Goal: Information Seeking & Learning: Understand process/instructions

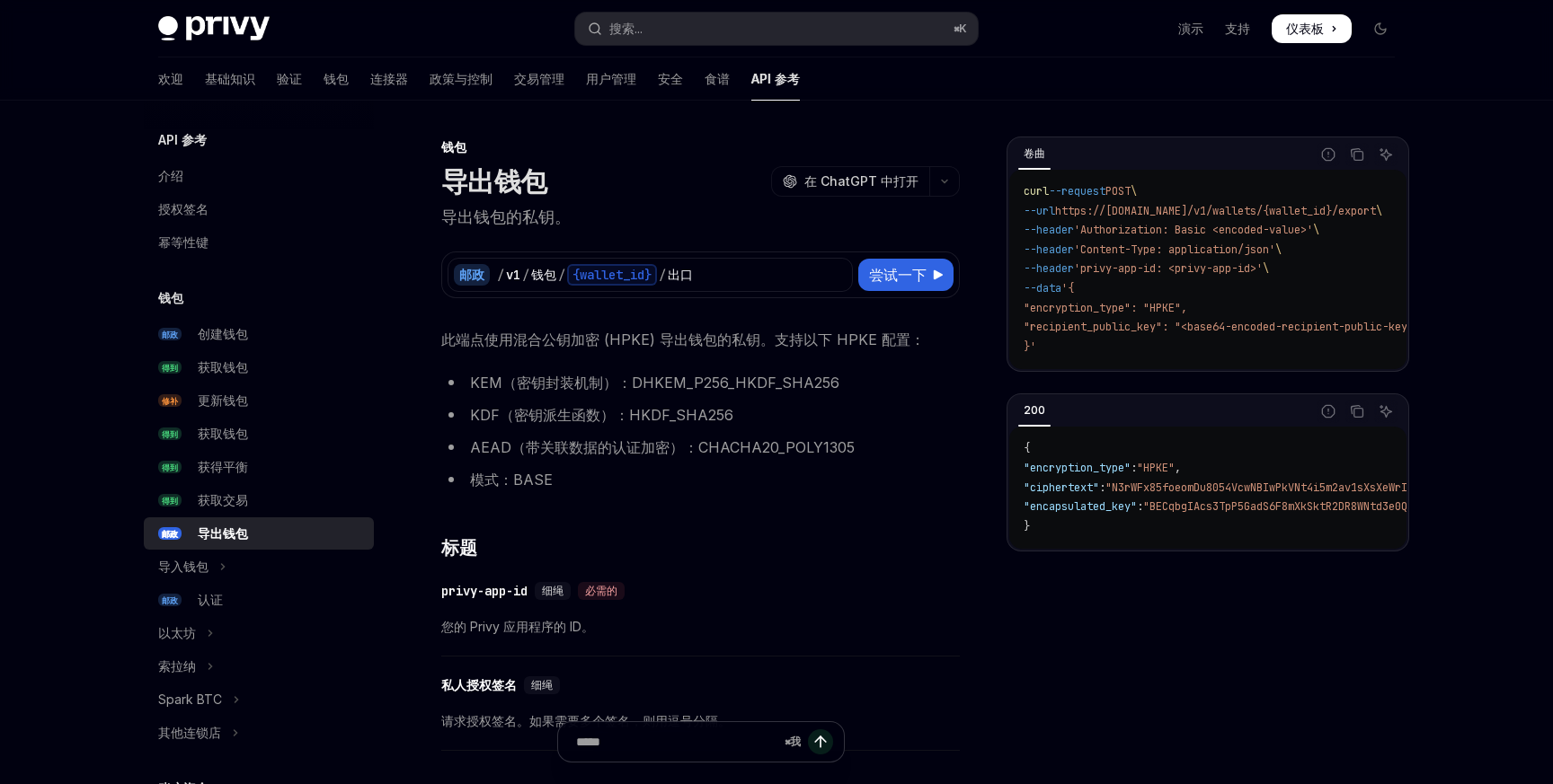
scroll to position [49, 0]
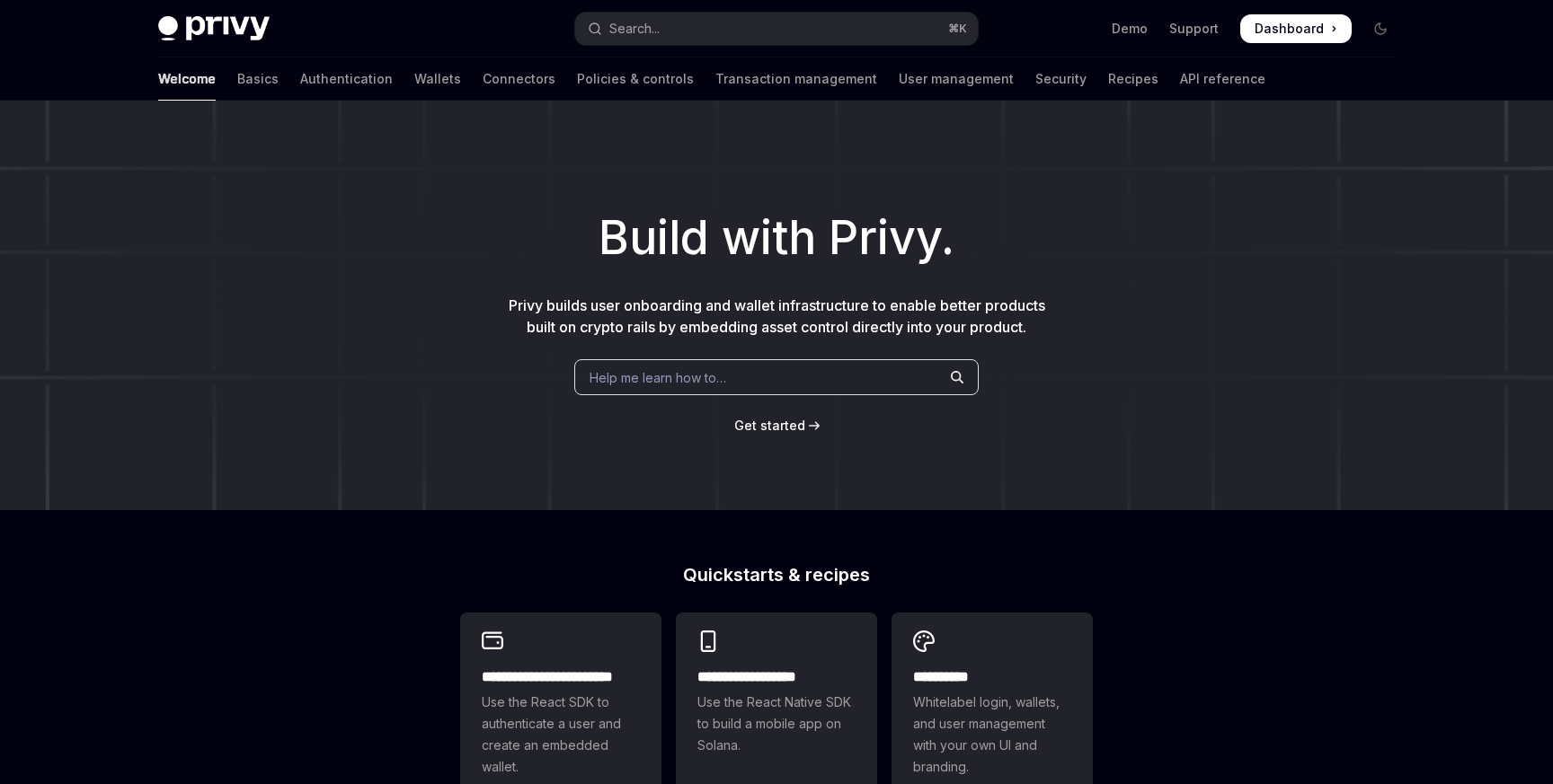
click at [784, 429] on span "Get started" at bounding box center [770, 425] width 71 height 15
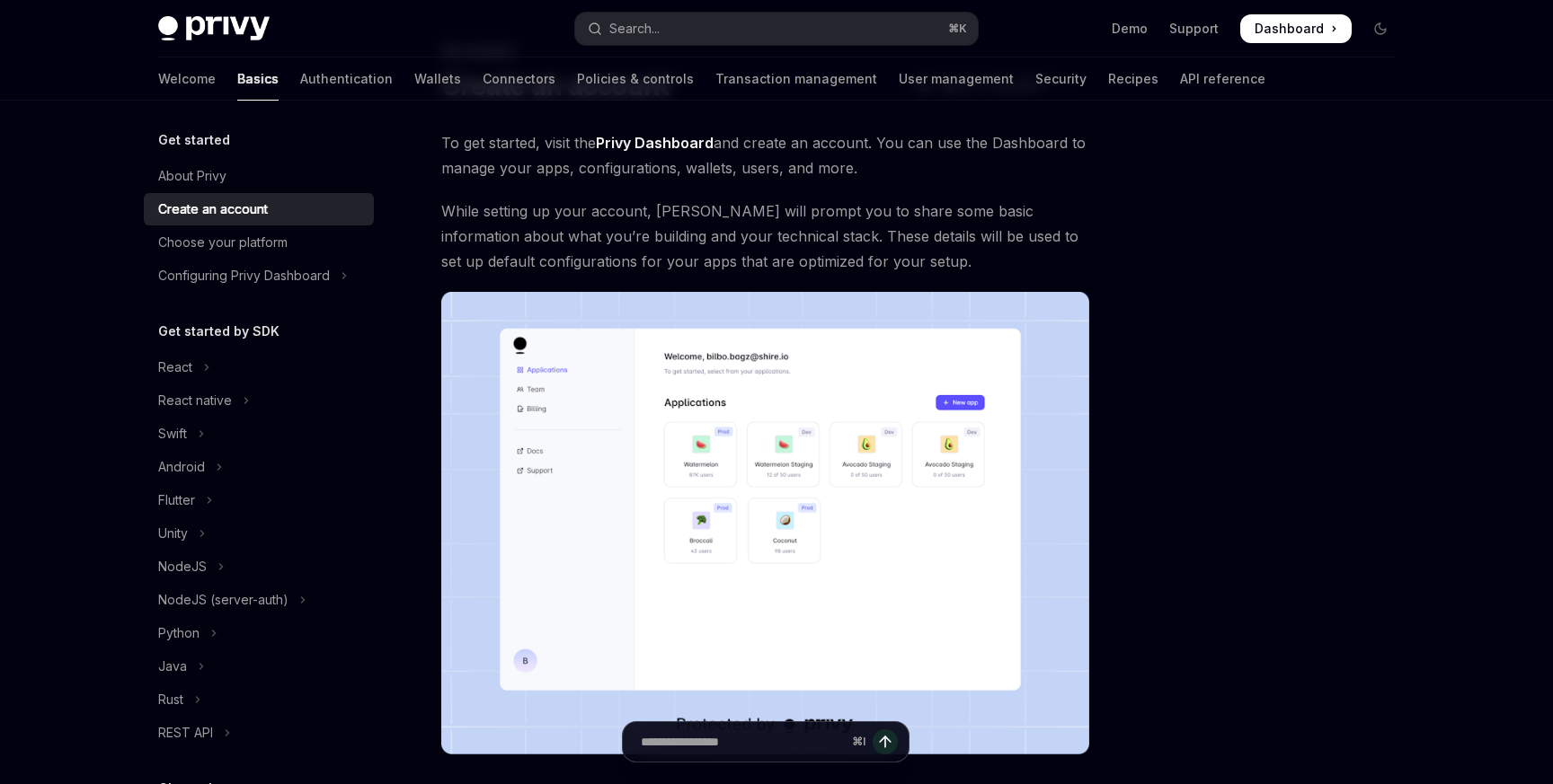
scroll to position [106, 0]
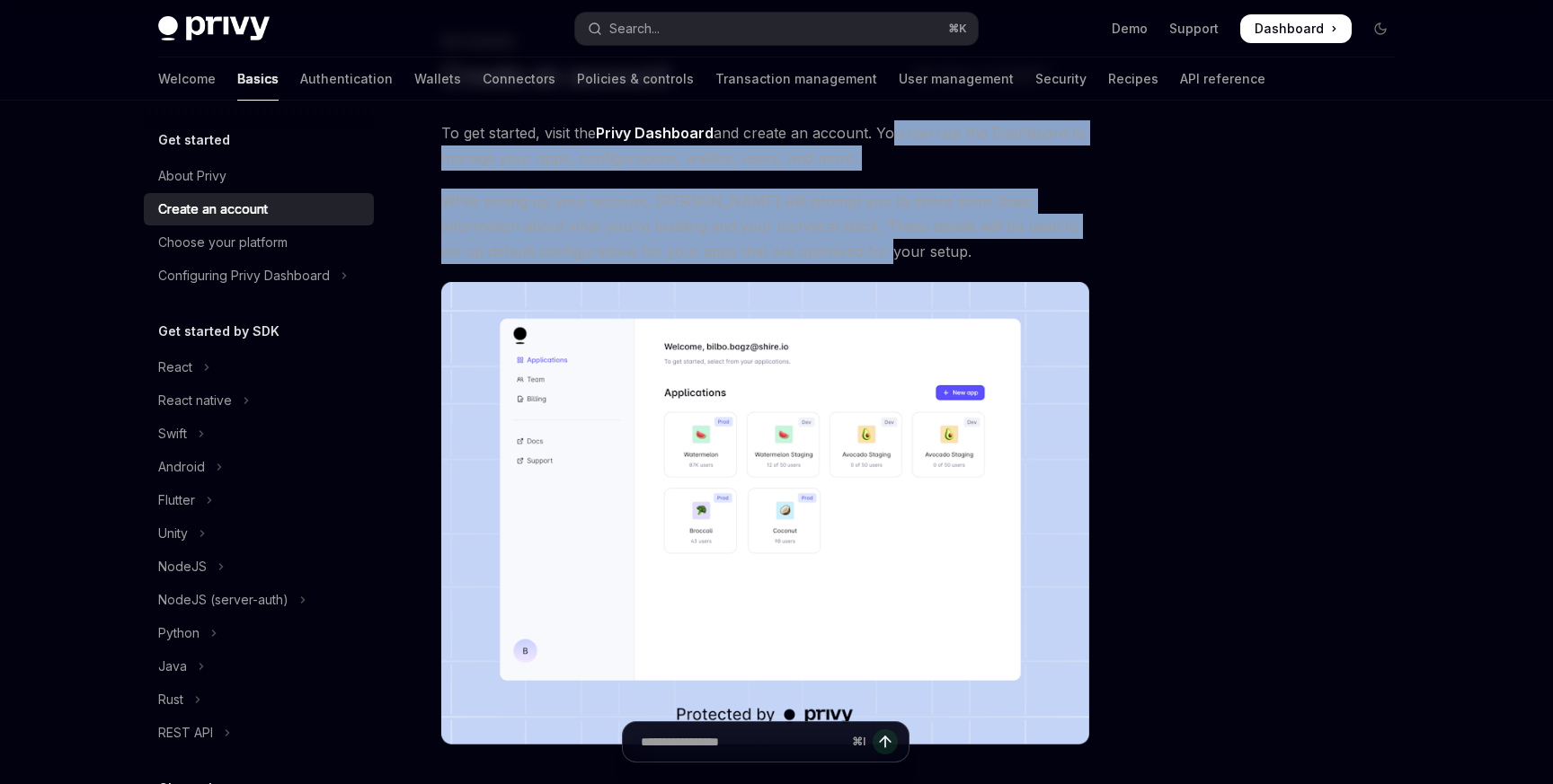
drag, startPoint x: 887, startPoint y: 137, endPoint x: 843, endPoint y: 259, distance: 129.7
click at [843, 259] on div "To get started, visit the Privy Dashboard and create an account. You can use th…" at bounding box center [765, 432] width 648 height 624
click at [843, 259] on span "While setting up your account, Privy will prompt you to share some basic inform…" at bounding box center [765, 226] width 648 height 76
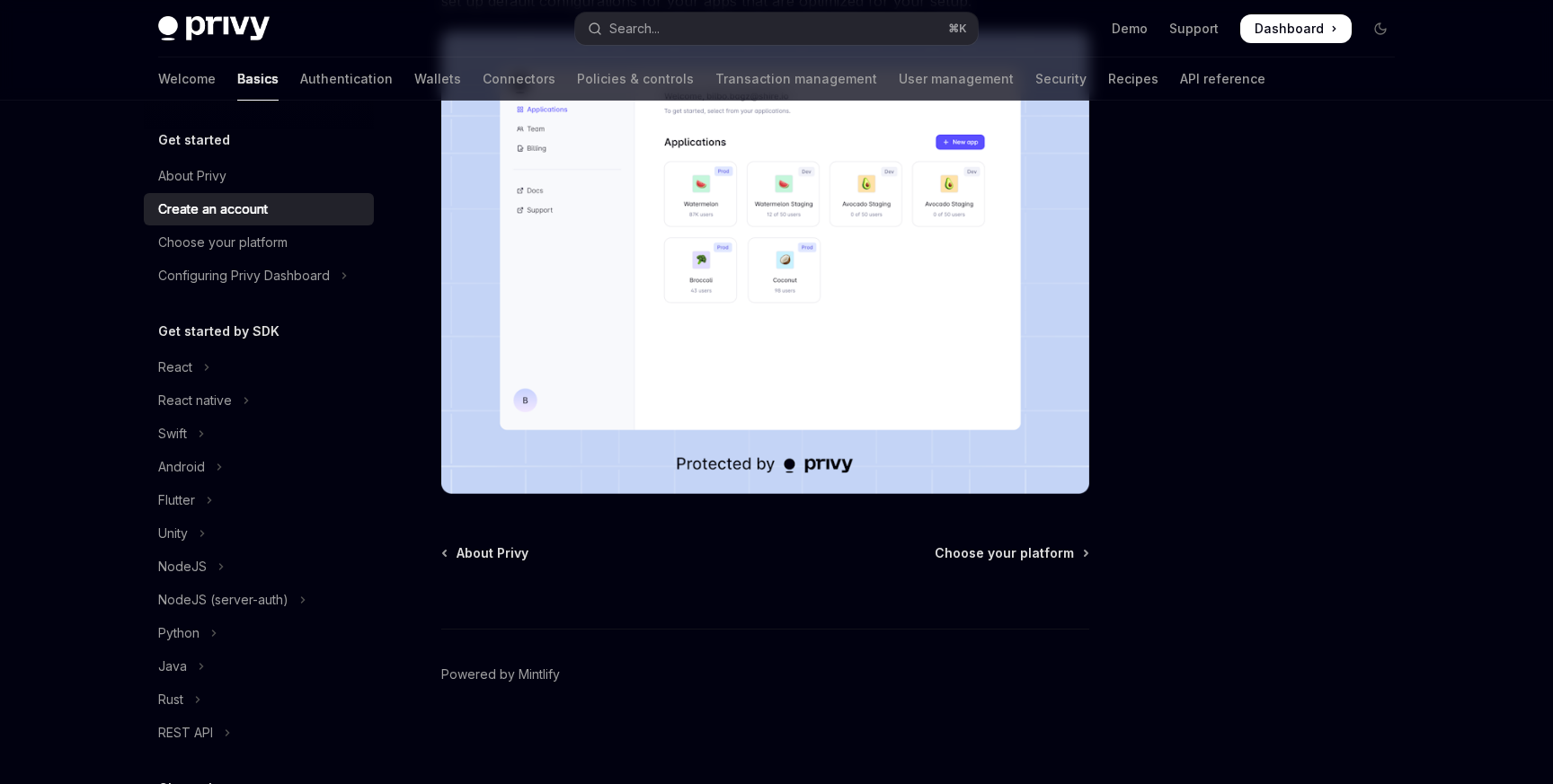
scroll to position [0, 0]
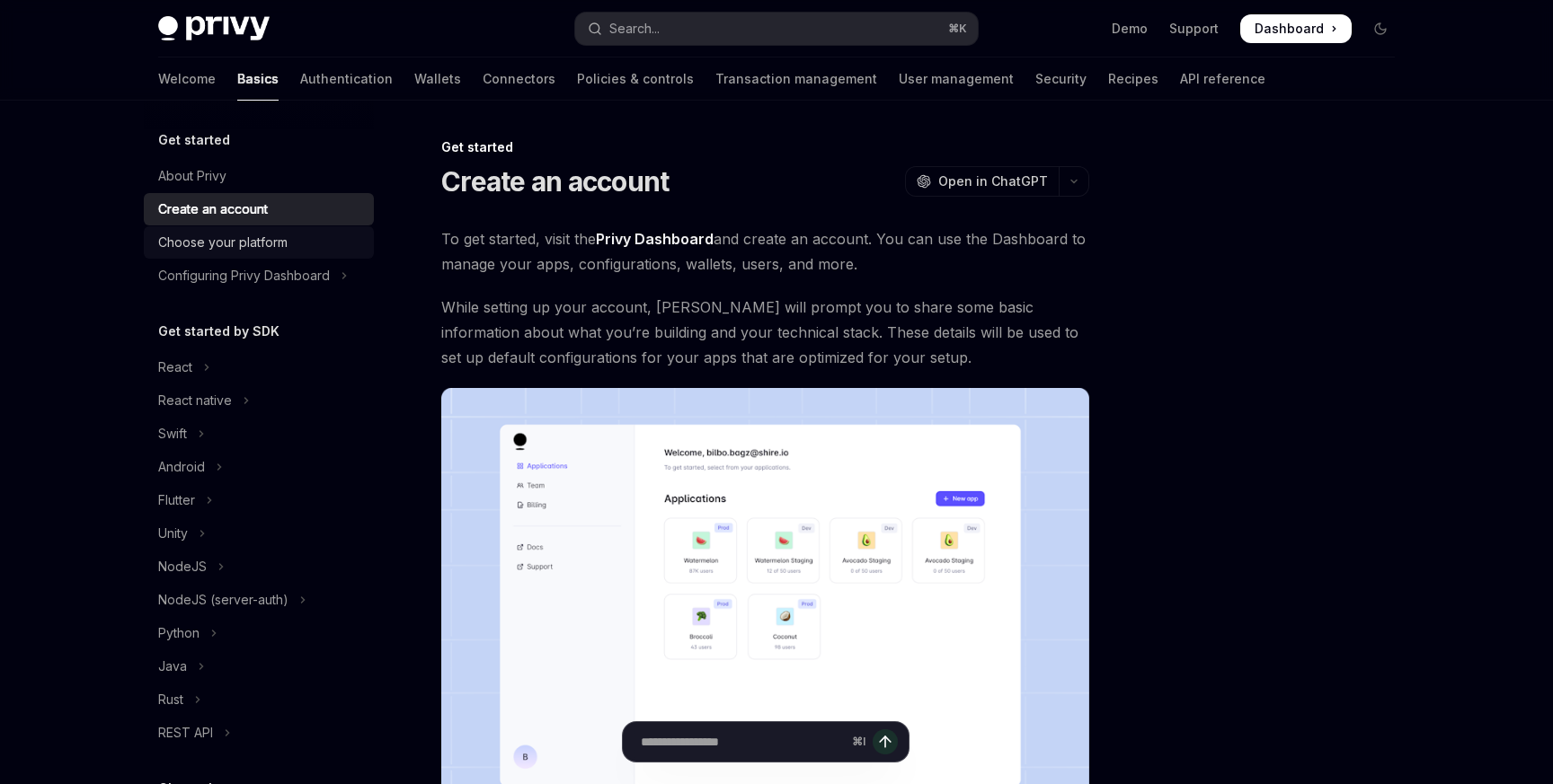
click at [223, 245] on div "Choose your platform" at bounding box center [223, 242] width 129 height 22
type textarea "*"
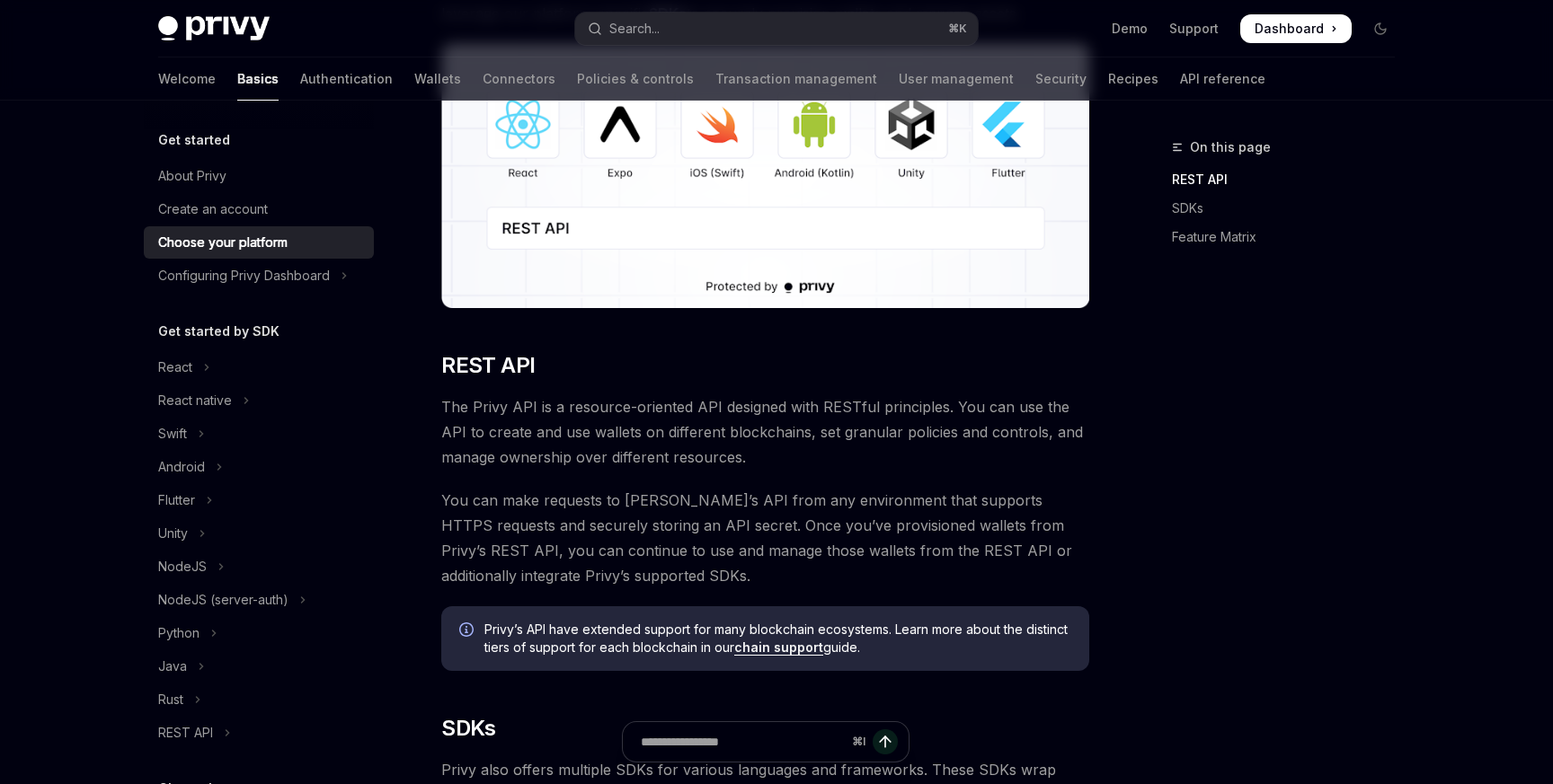
scroll to position [281, 0]
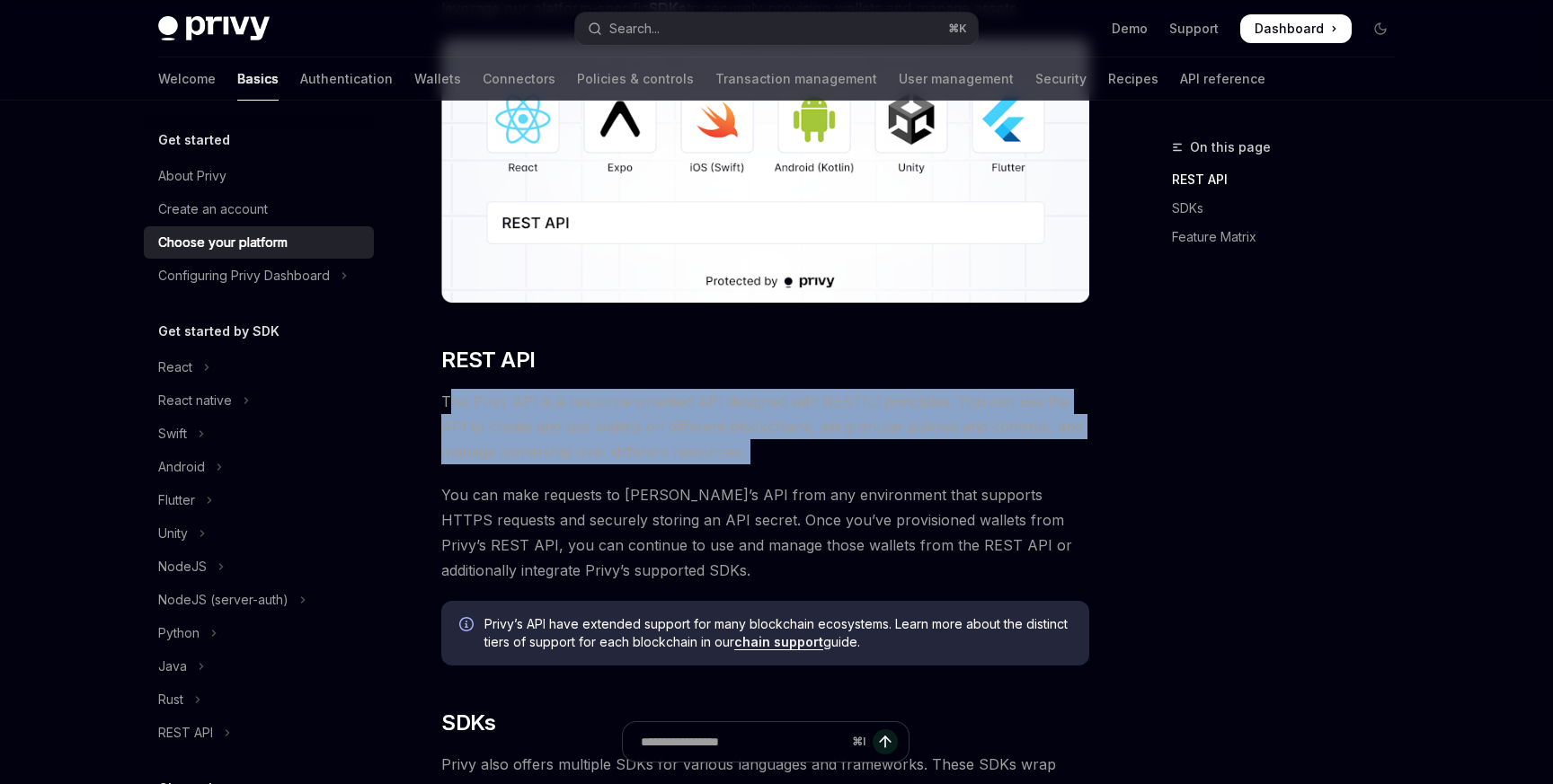
drag, startPoint x: 448, startPoint y: 403, endPoint x: 743, endPoint y: 475, distance: 303.7
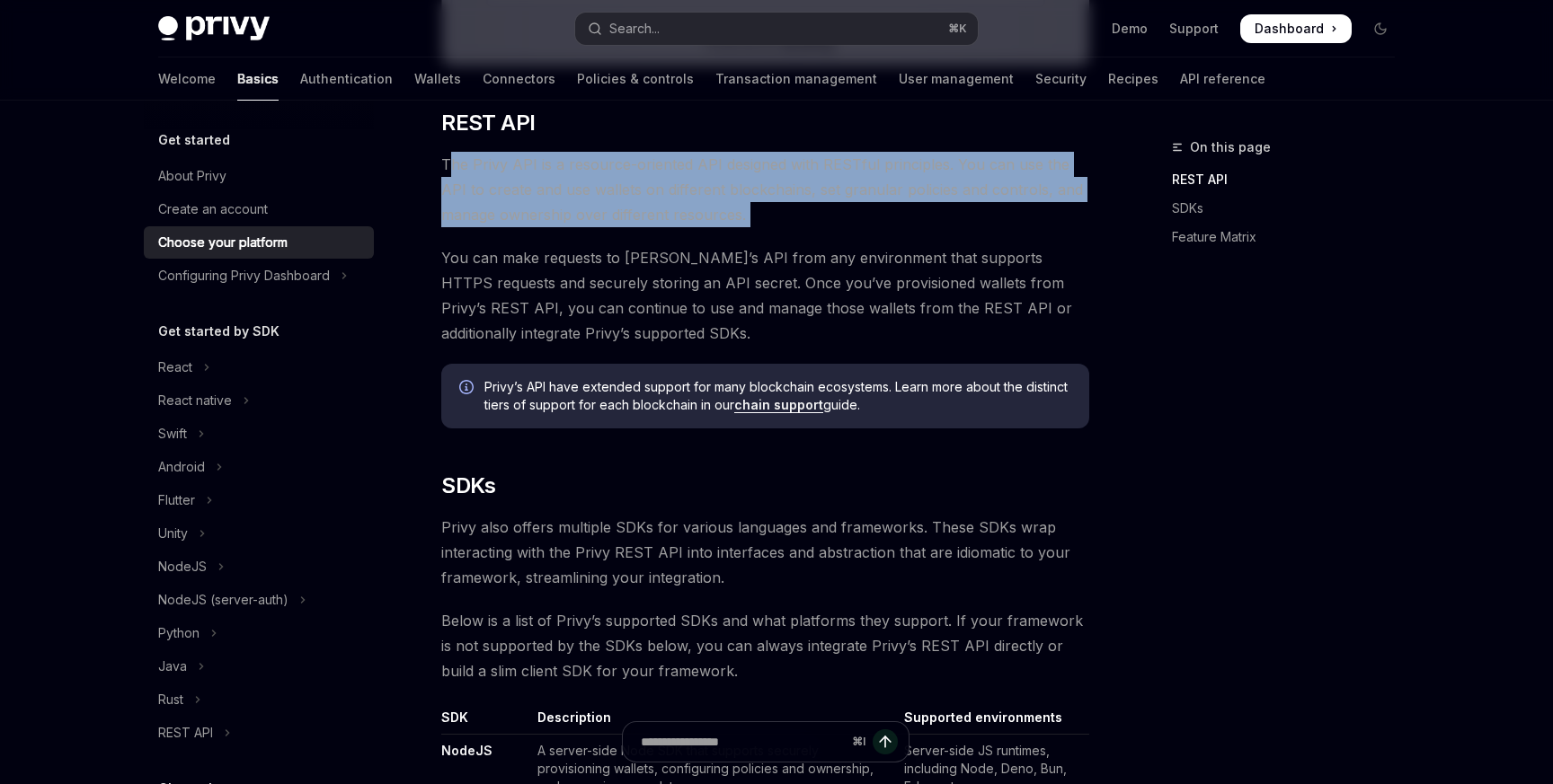
scroll to position [524, 0]
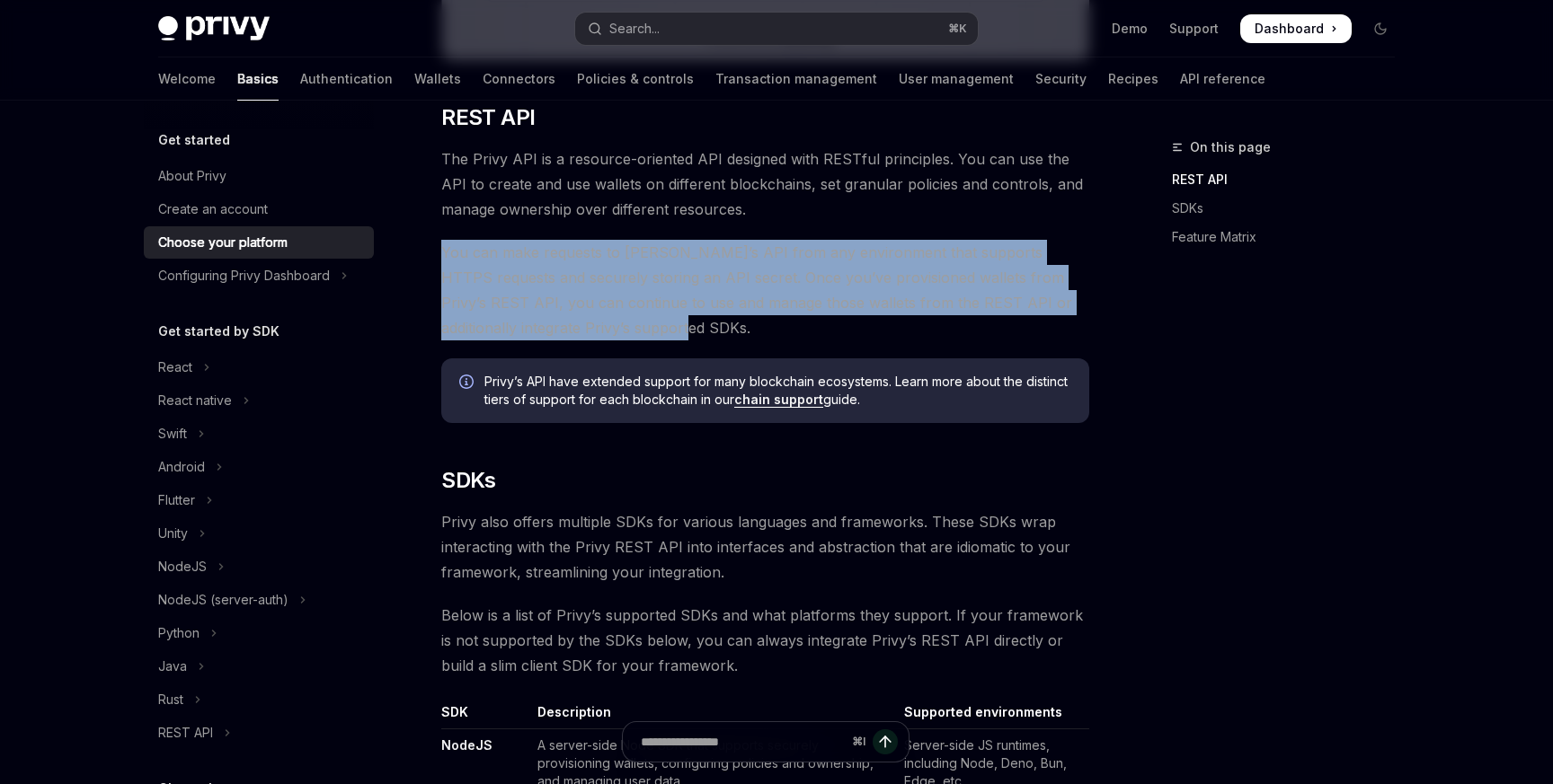
drag, startPoint x: 580, startPoint y: 325, endPoint x: 445, endPoint y: 258, distance: 150.7
click at [445, 258] on span "You can make requests to [PERSON_NAME]’s API from any environment that supports…" at bounding box center [765, 290] width 648 height 100
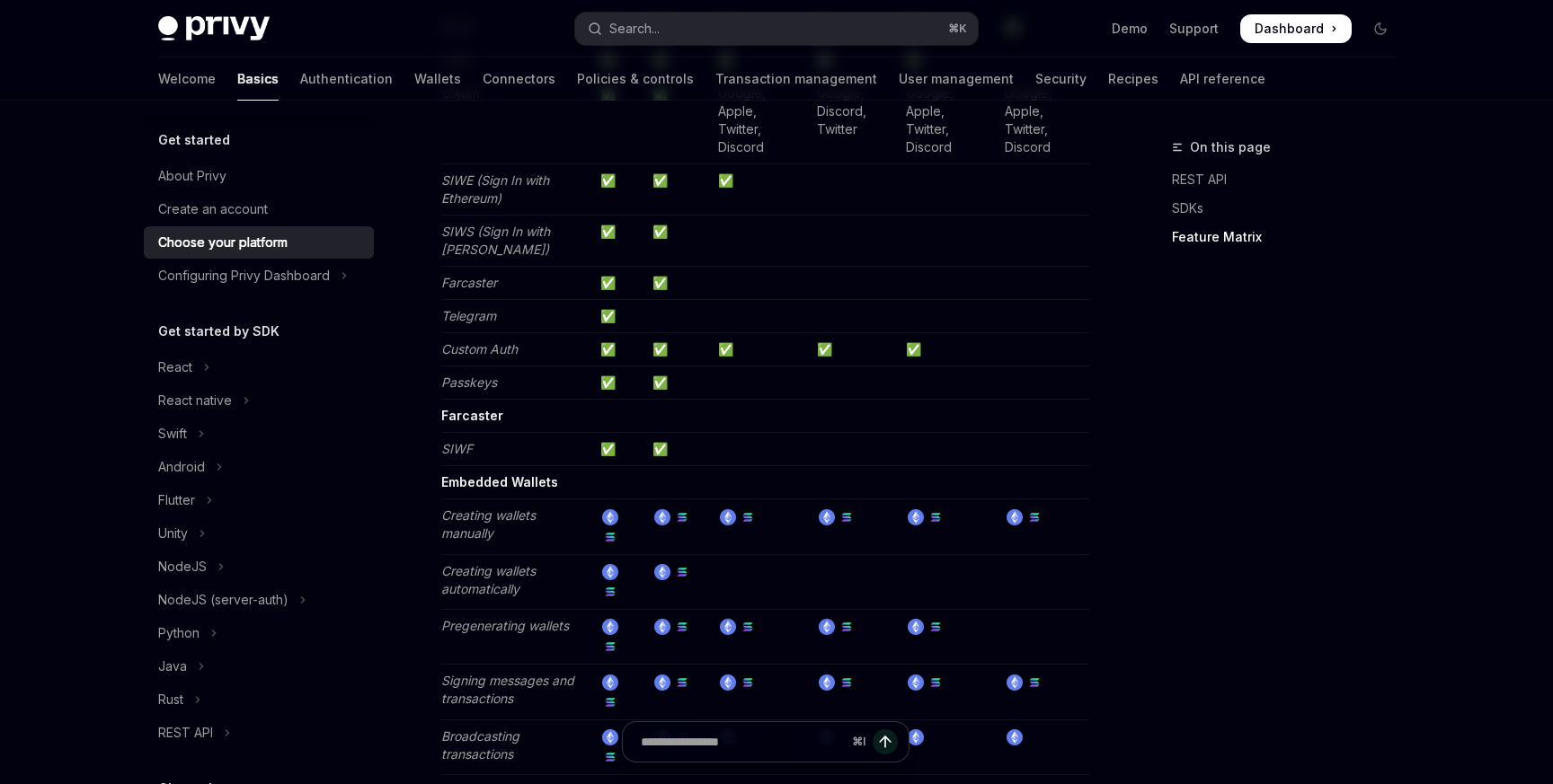
scroll to position [2080, 0]
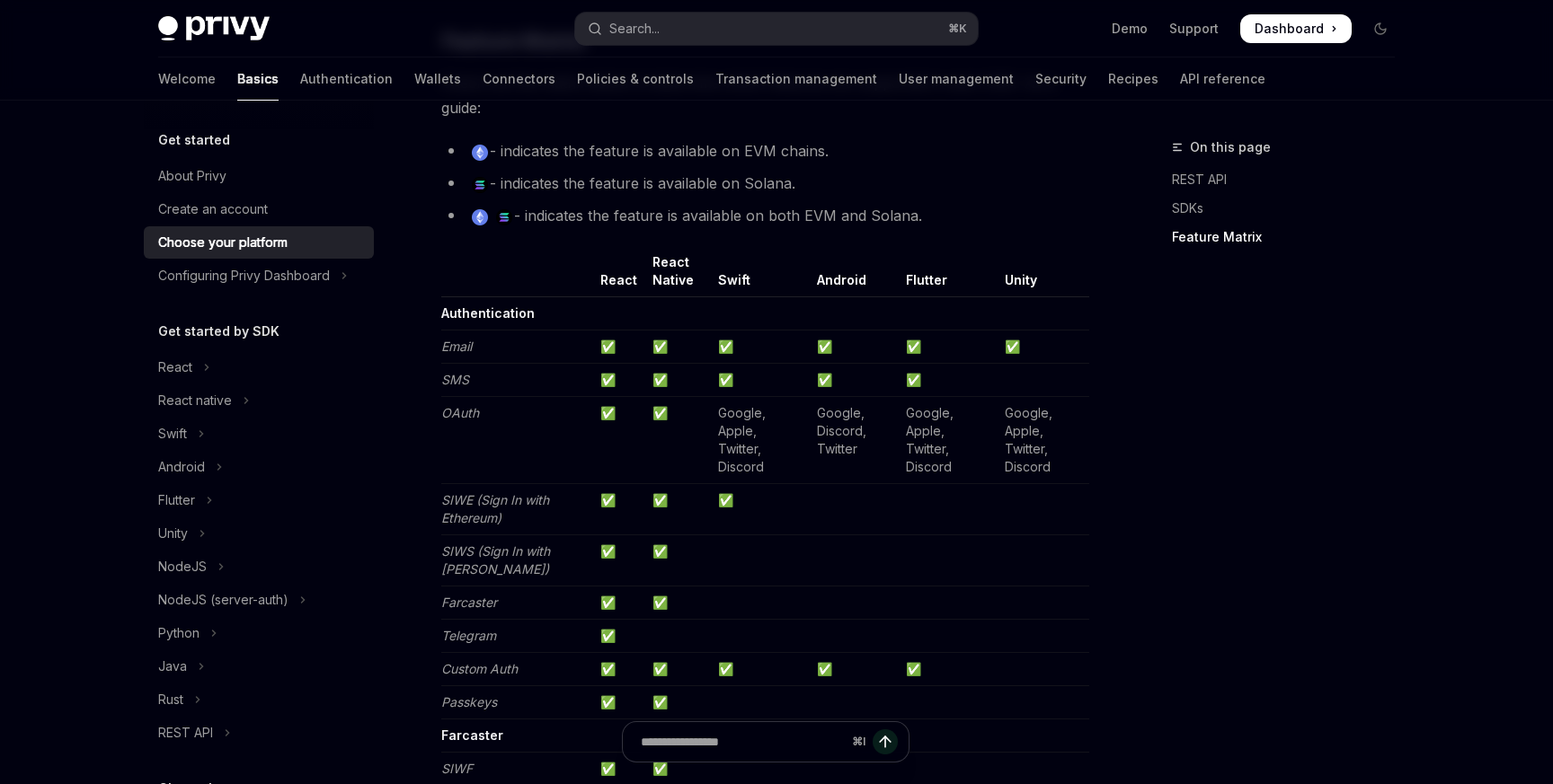
scroll to position [1720, 0]
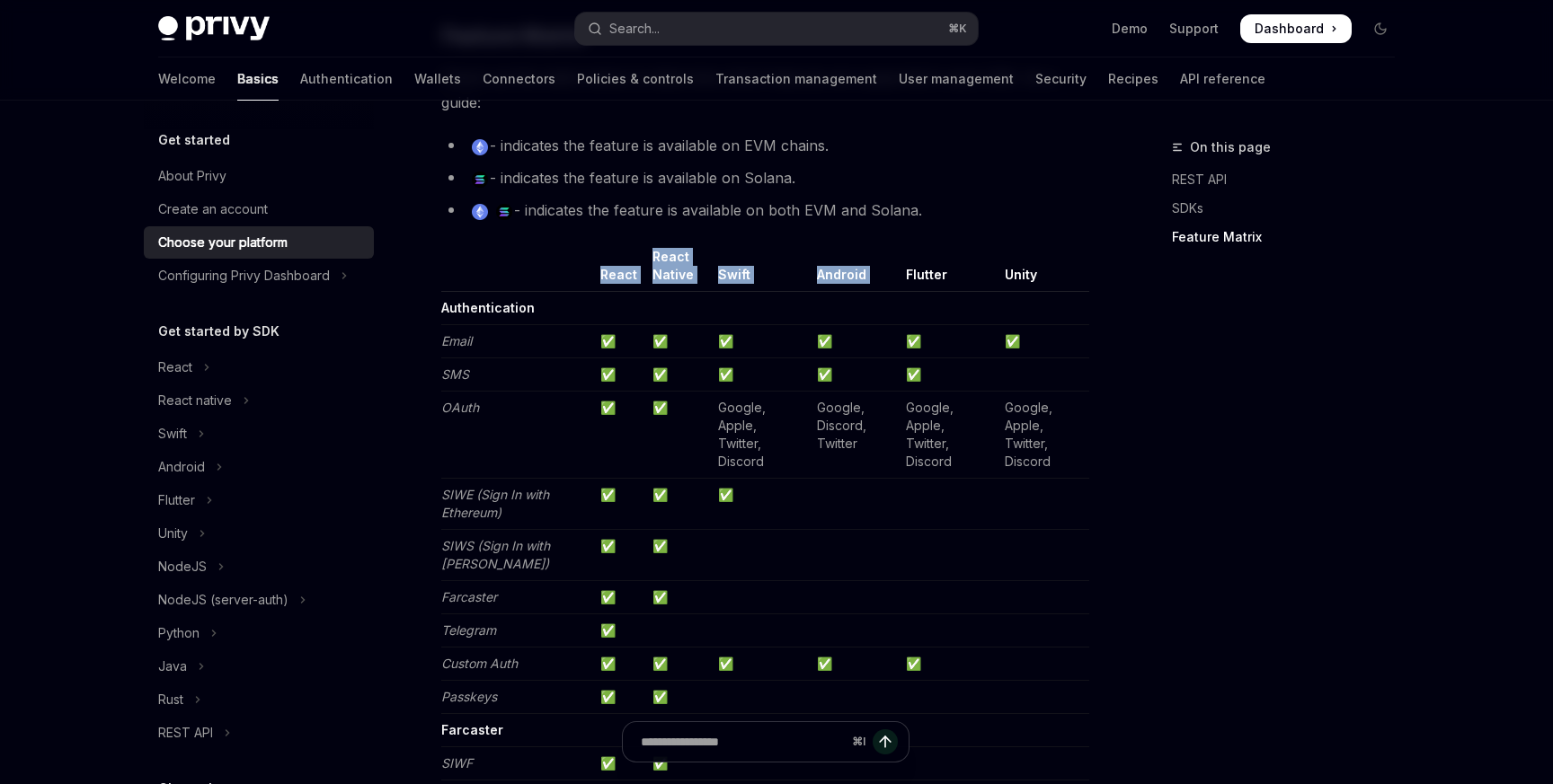
drag, startPoint x: 602, startPoint y: 274, endPoint x: 906, endPoint y: 270, distance: 304.0
click at [906, 270] on tr "React React Native Swift Android Flutter Unity" at bounding box center [765, 270] width 648 height 44
click at [626, 273] on th "React" at bounding box center [618, 270] width 52 height 44
click at [726, 279] on th "Swift" at bounding box center [761, 270] width 98 height 44
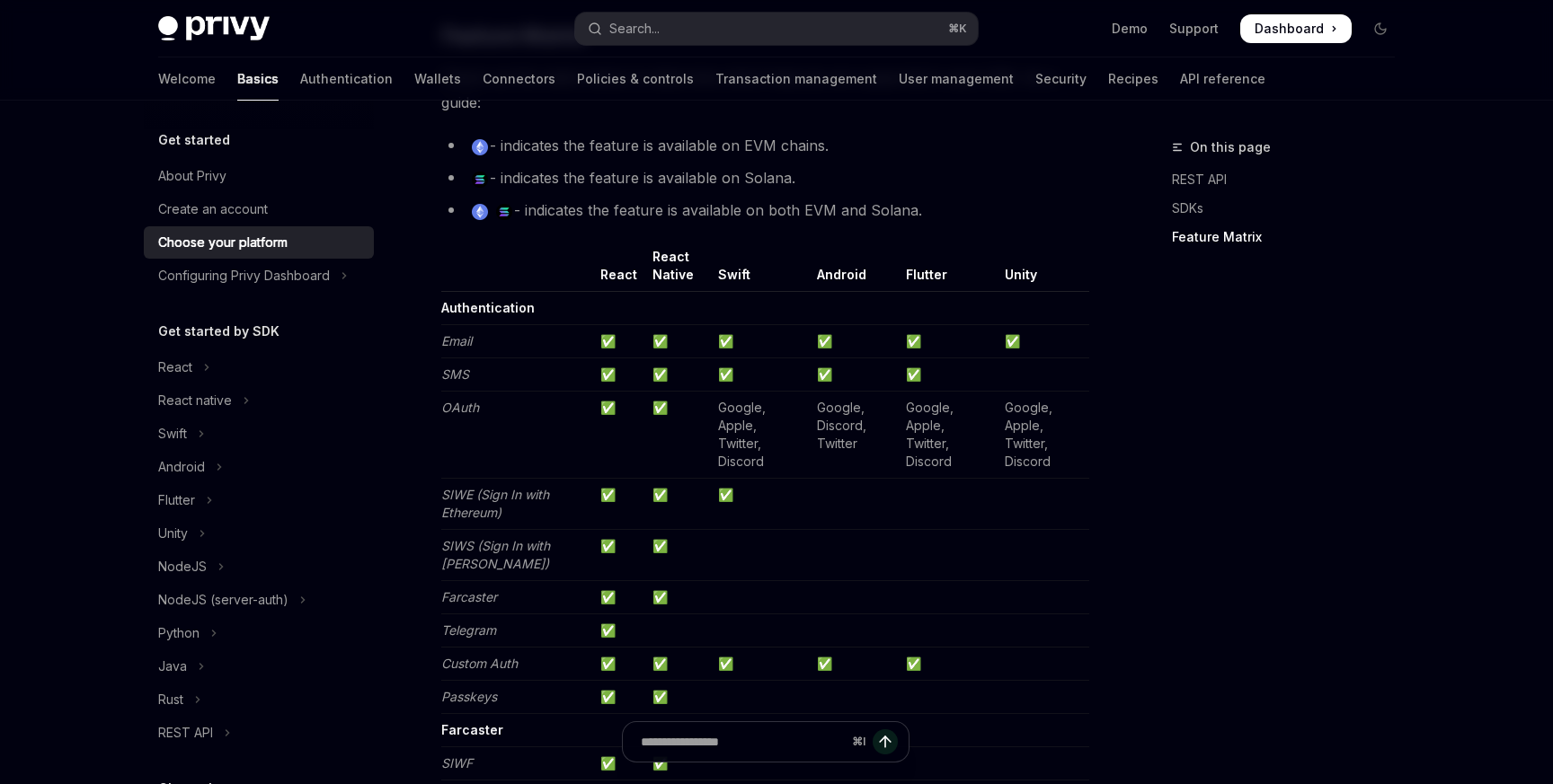
click at [833, 272] on th "Android" at bounding box center [854, 270] width 89 height 44
click at [929, 281] on th "Flutter" at bounding box center [948, 270] width 98 height 44
click at [712, 273] on th "Swift" at bounding box center [761, 270] width 98 height 44
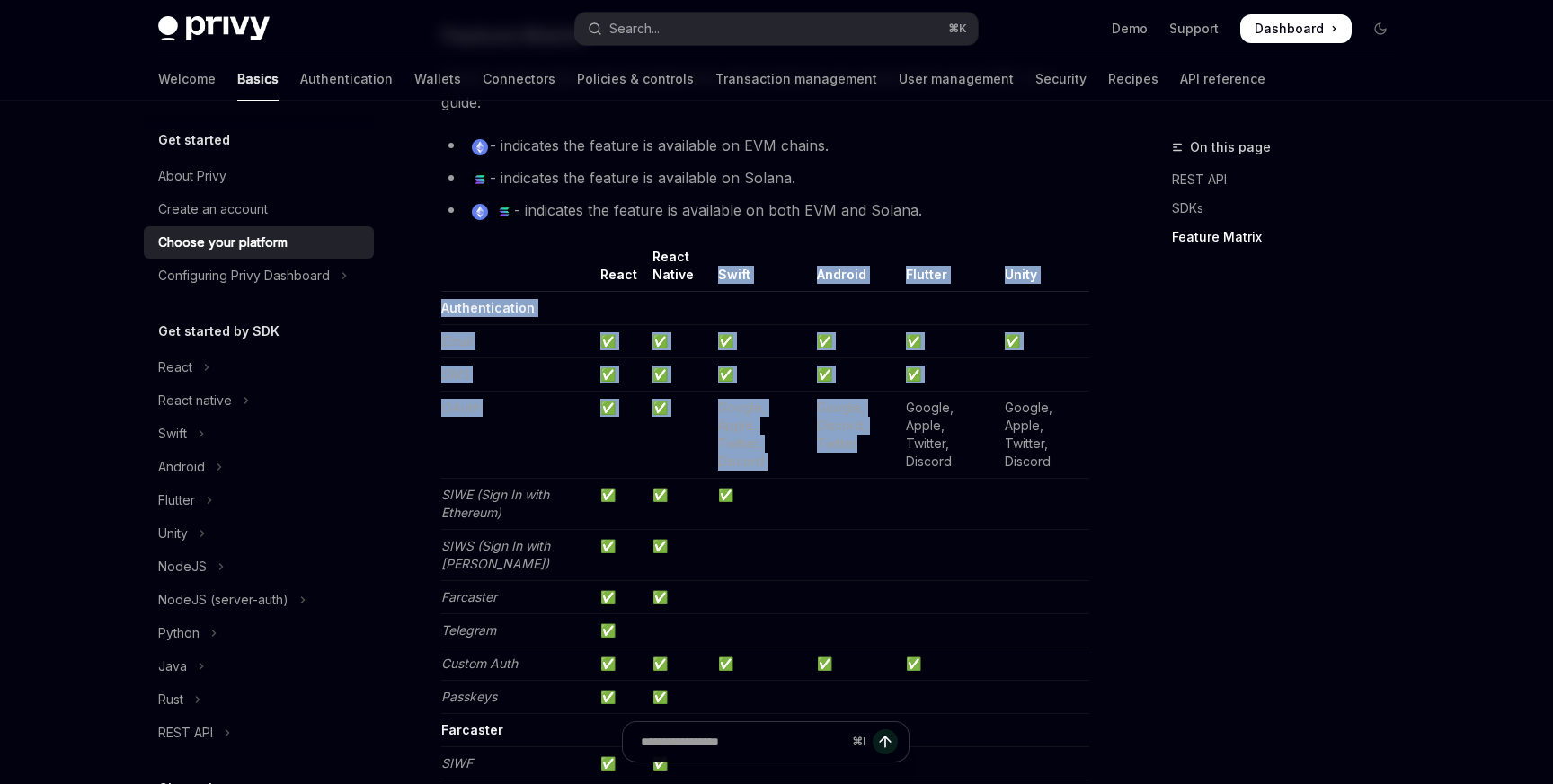
drag, startPoint x: 715, startPoint y: 274, endPoint x: 867, endPoint y: 451, distance: 233.3
click at [867, 451] on td "Google, Discord, Twitter" at bounding box center [854, 436] width 89 height 88
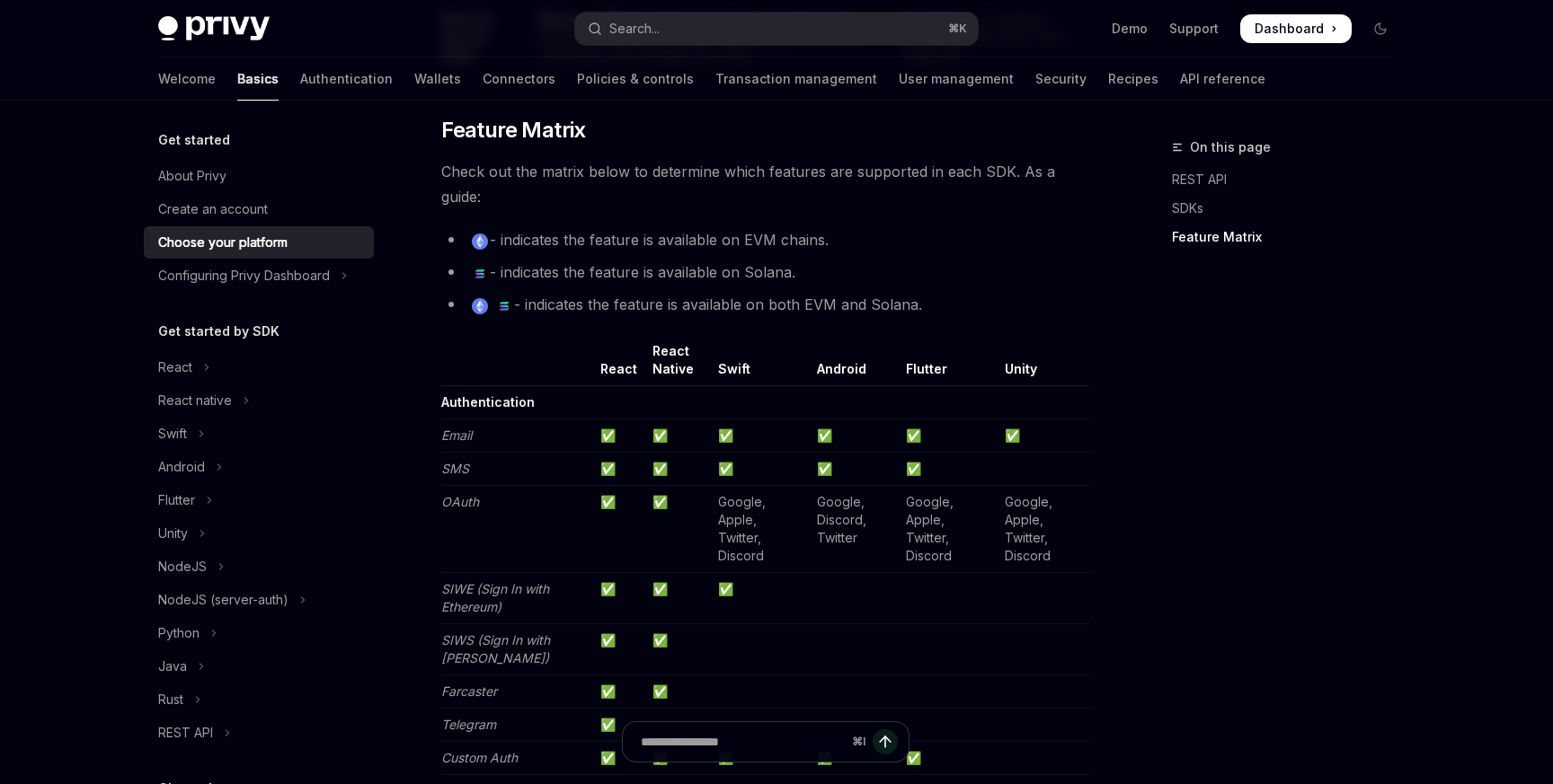
scroll to position [1622, 0]
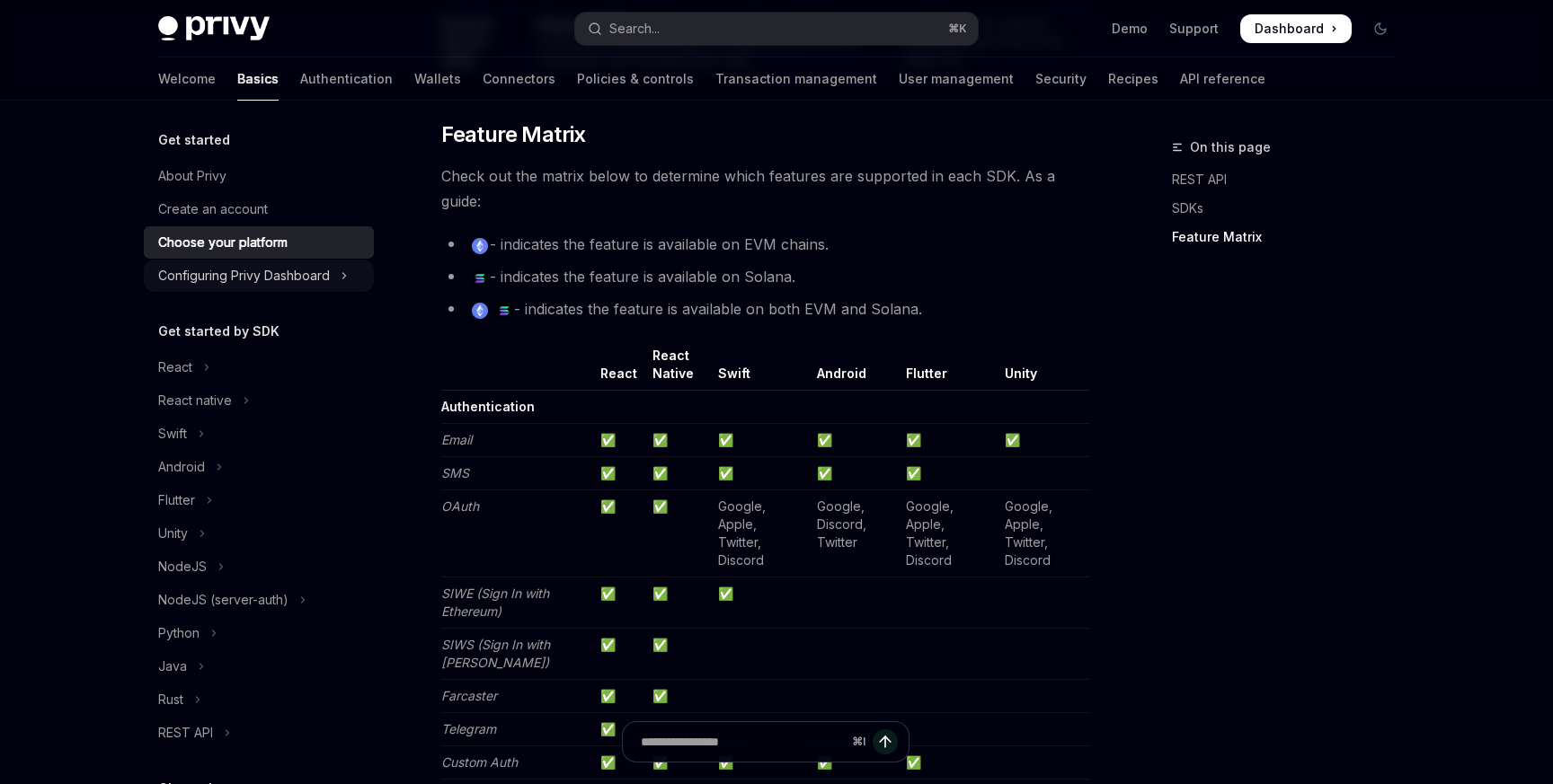
click at [212, 282] on div "Configuring Privy Dashboard" at bounding box center [243, 276] width 171 height 22
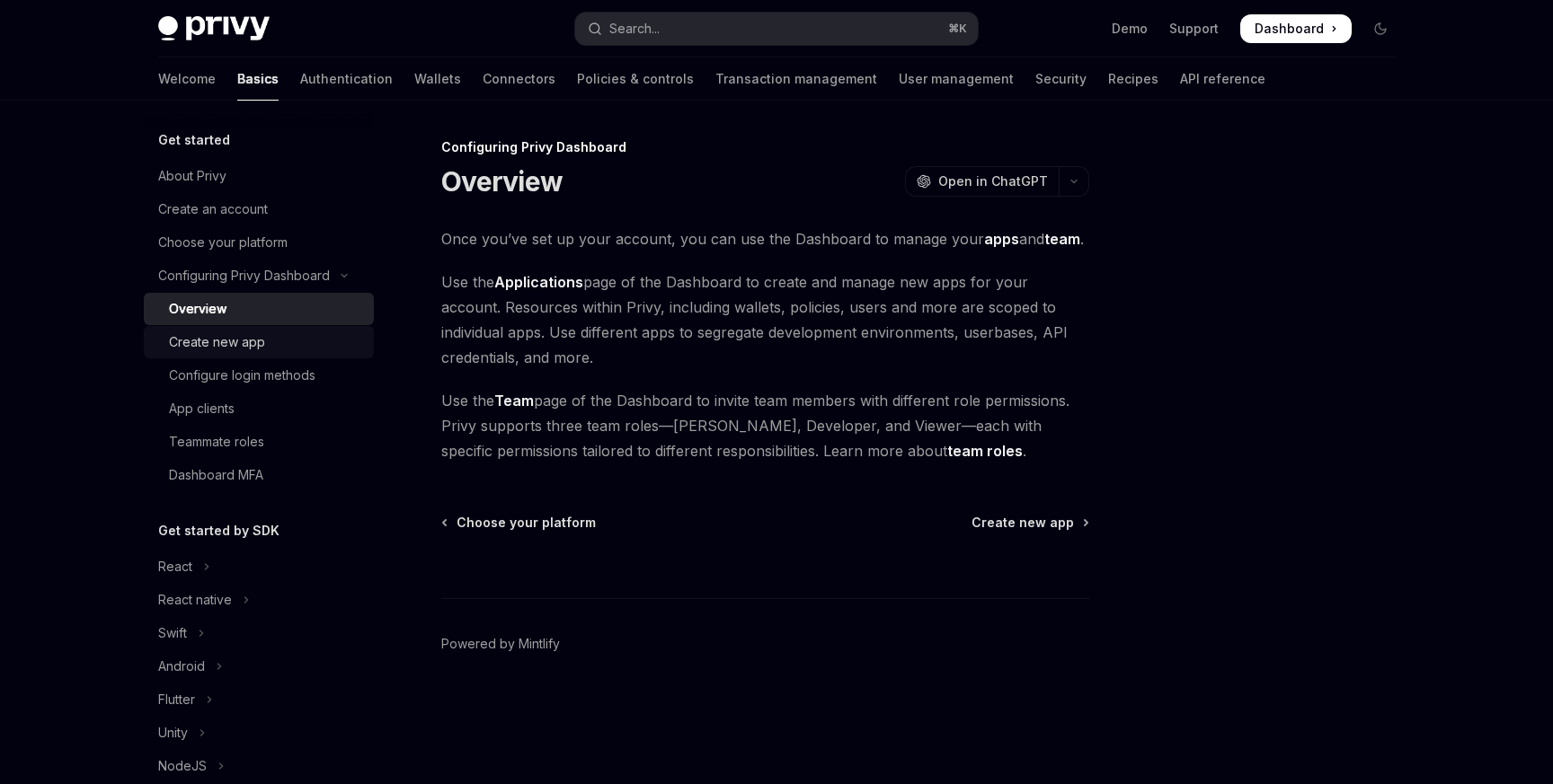
click at [259, 350] on div "Create new app" at bounding box center [216, 343] width 96 height 22
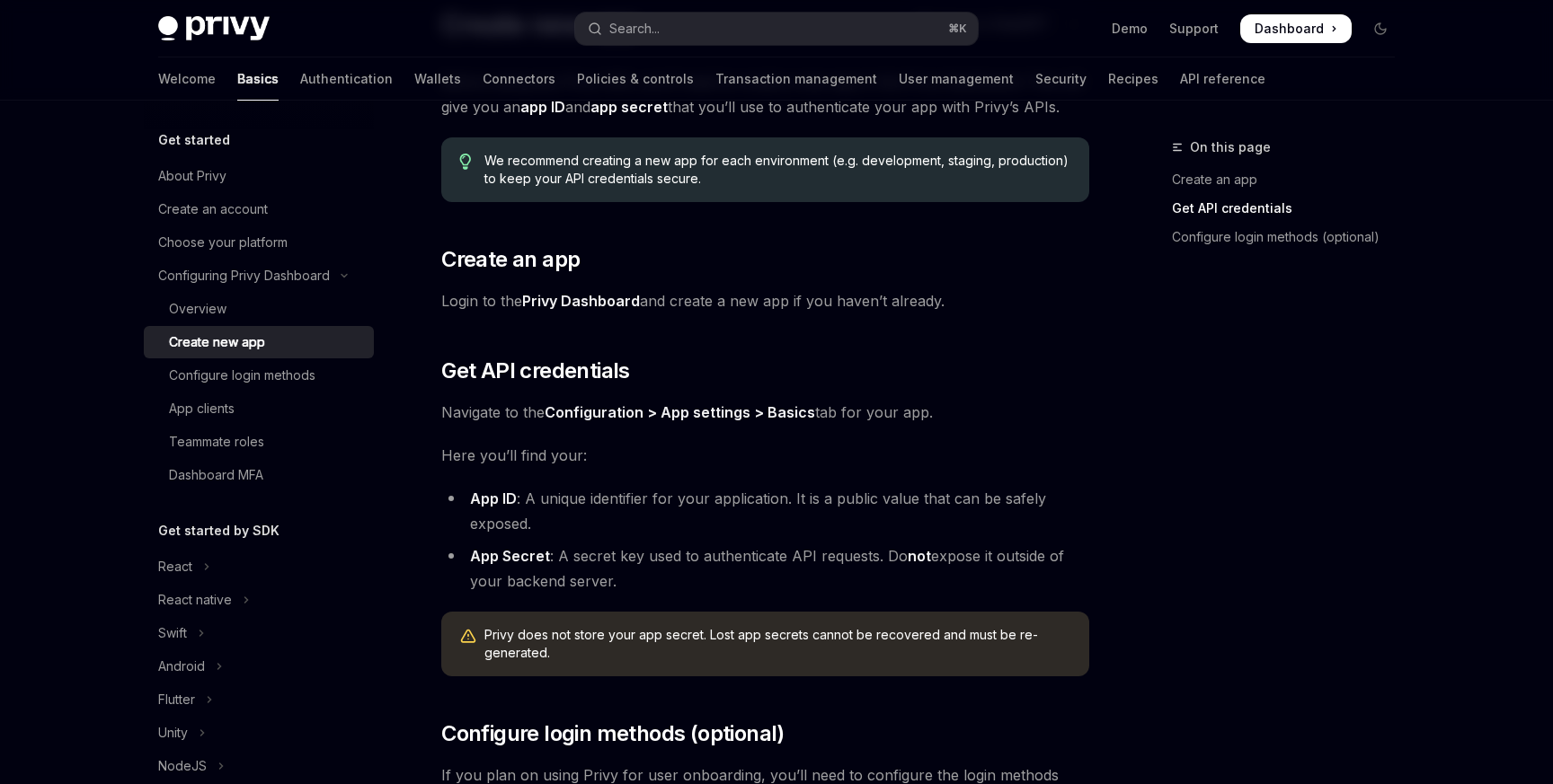
scroll to position [501, 0]
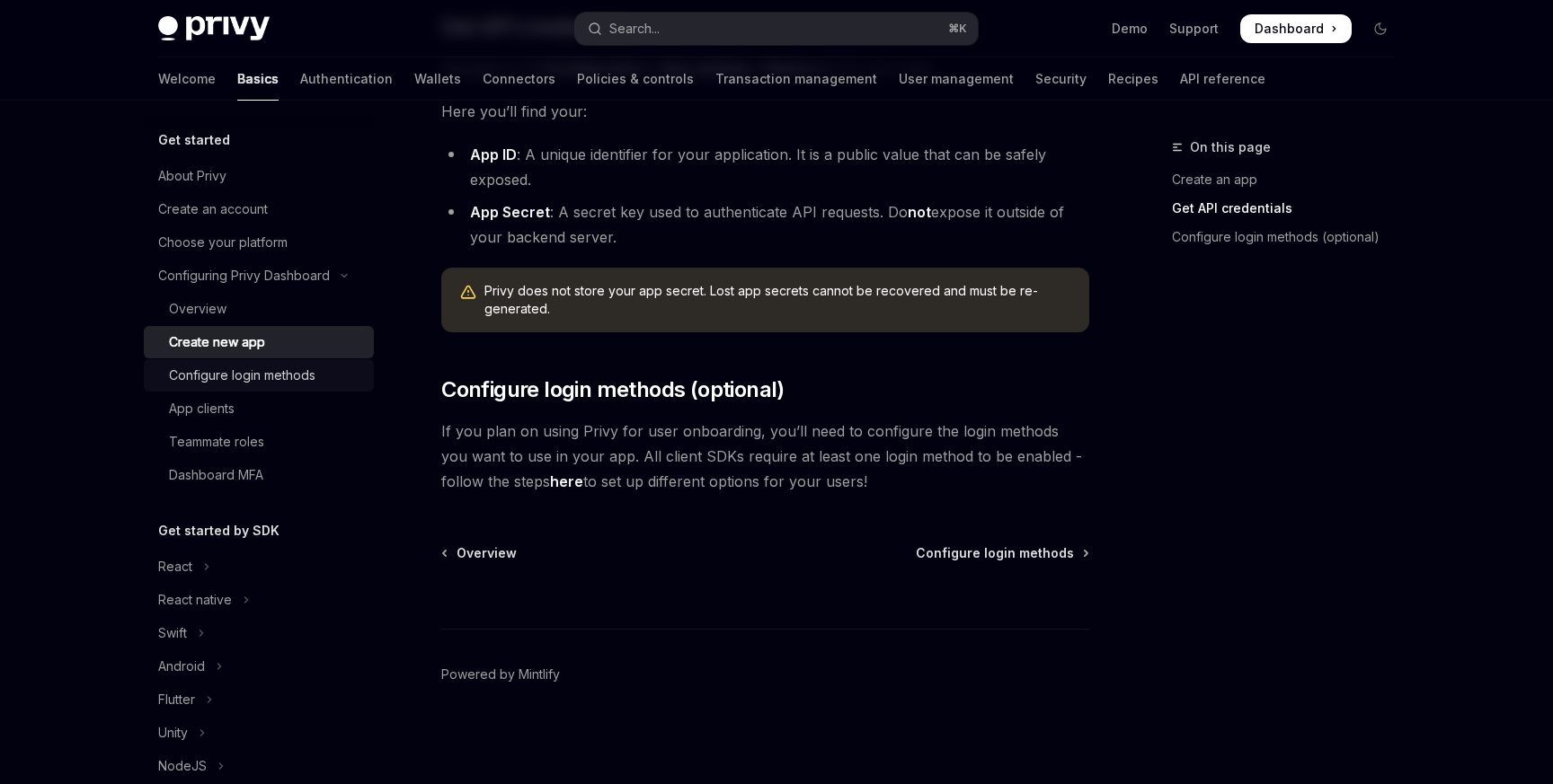
click at [233, 376] on div "Configure login methods" at bounding box center [242, 376] width 147 height 22
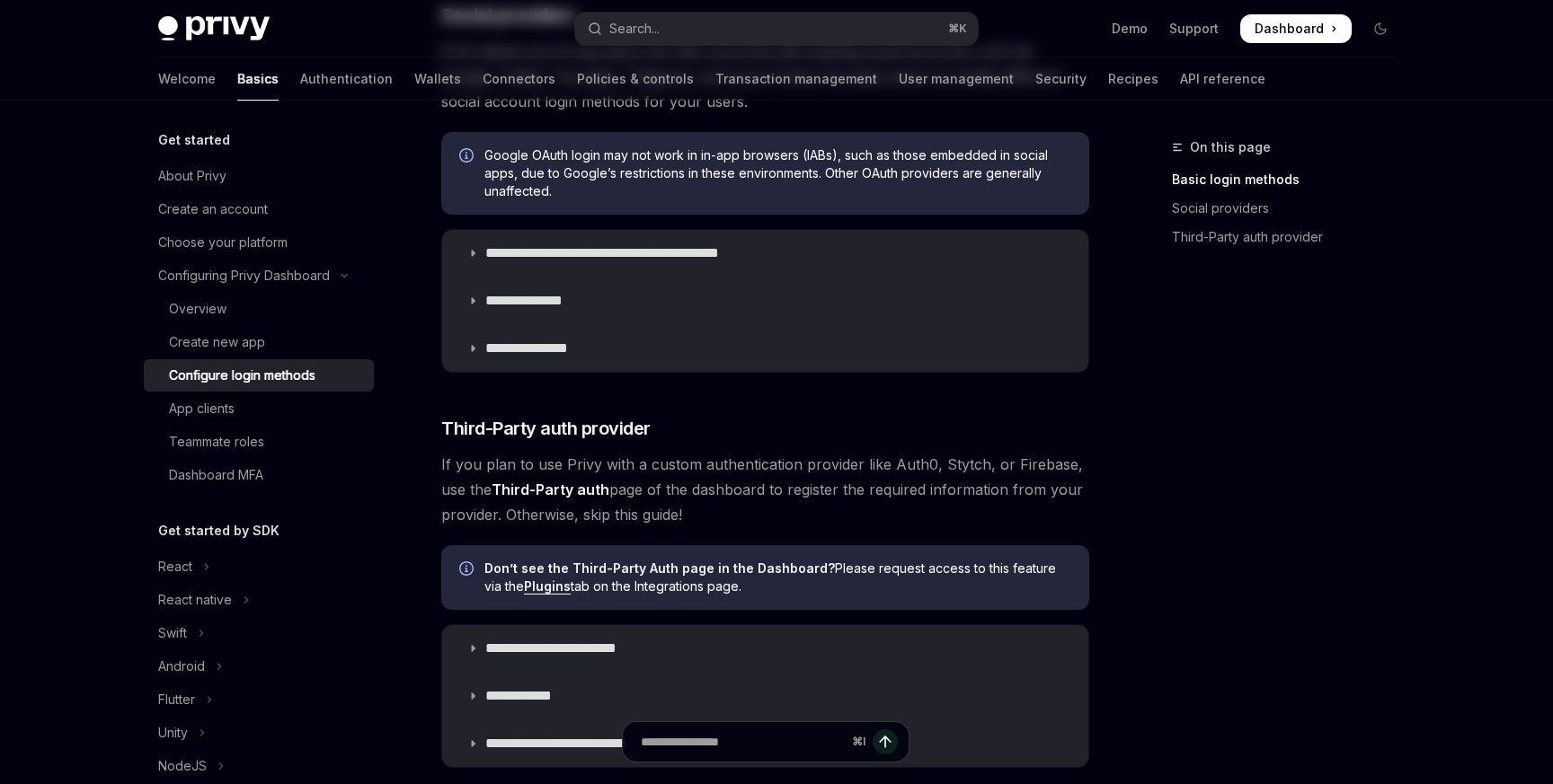
scroll to position [958, 0]
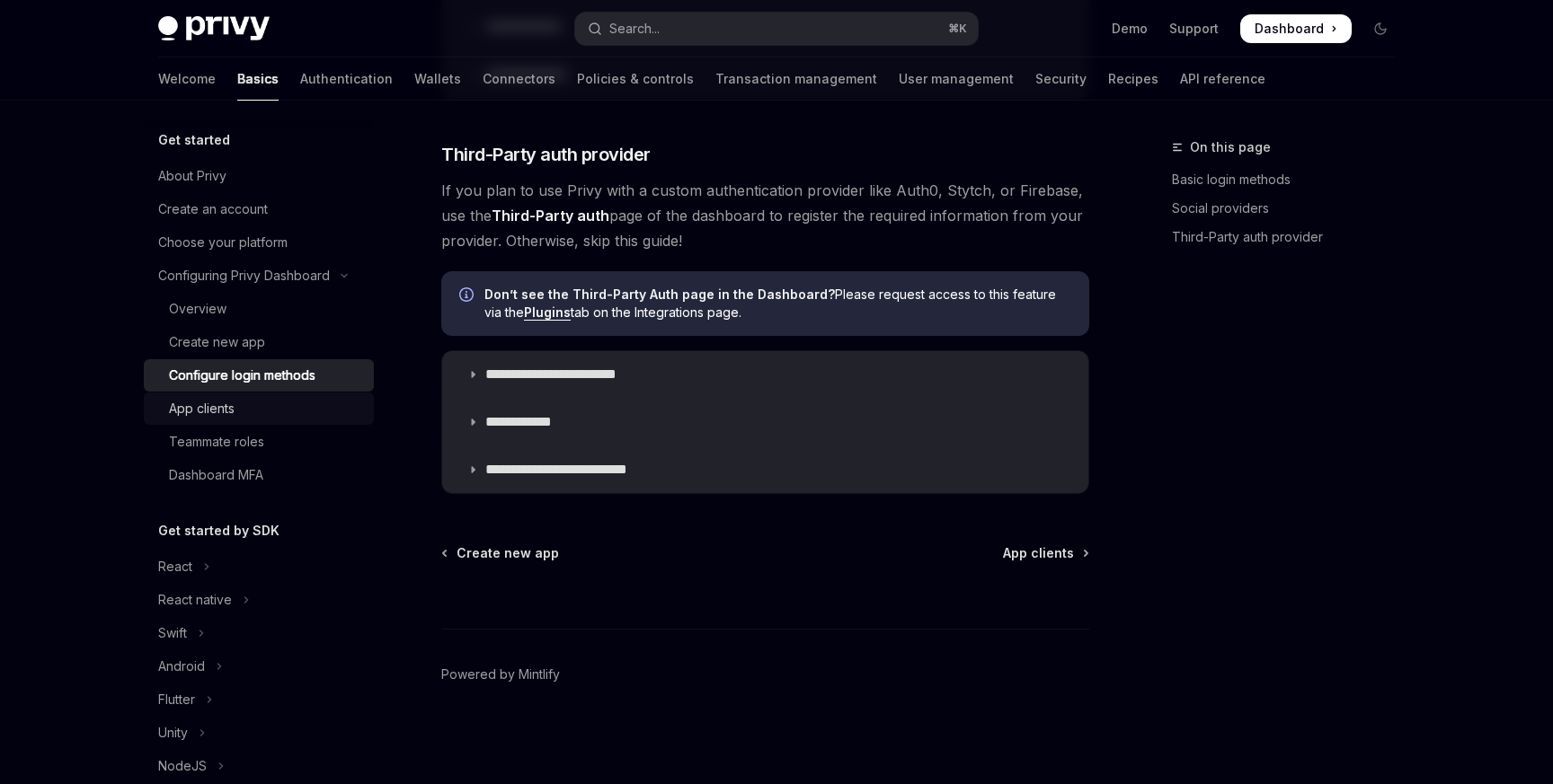
click at [200, 398] on div "App clients" at bounding box center [202, 409] width 66 height 22
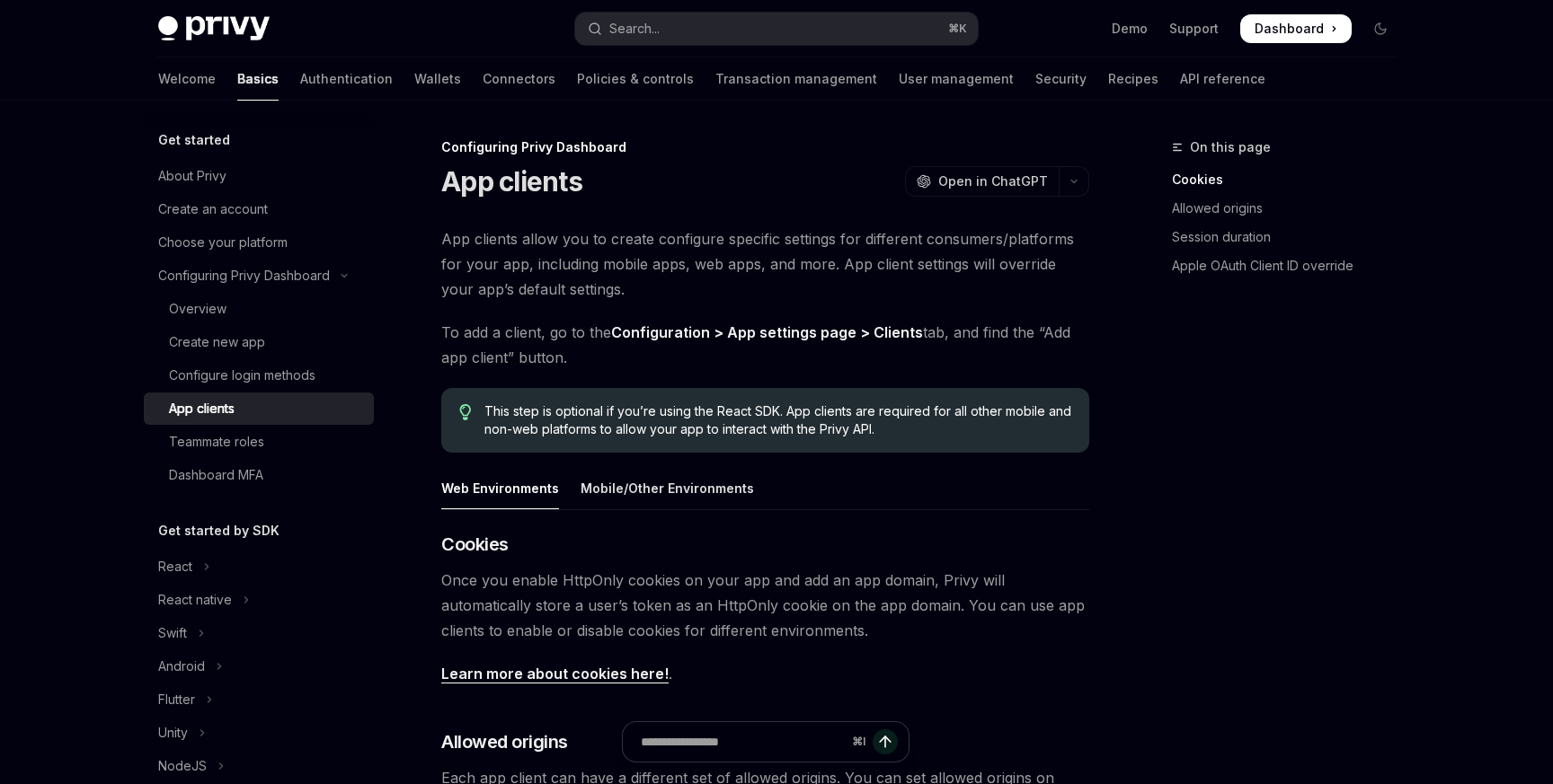
drag, startPoint x: 440, startPoint y: 147, endPoint x: 583, endPoint y: 361, distance: 257.4
click at [583, 361] on span "To add a client, go to the Configuration > App settings page > Clients tab, and…" at bounding box center [765, 345] width 648 height 50
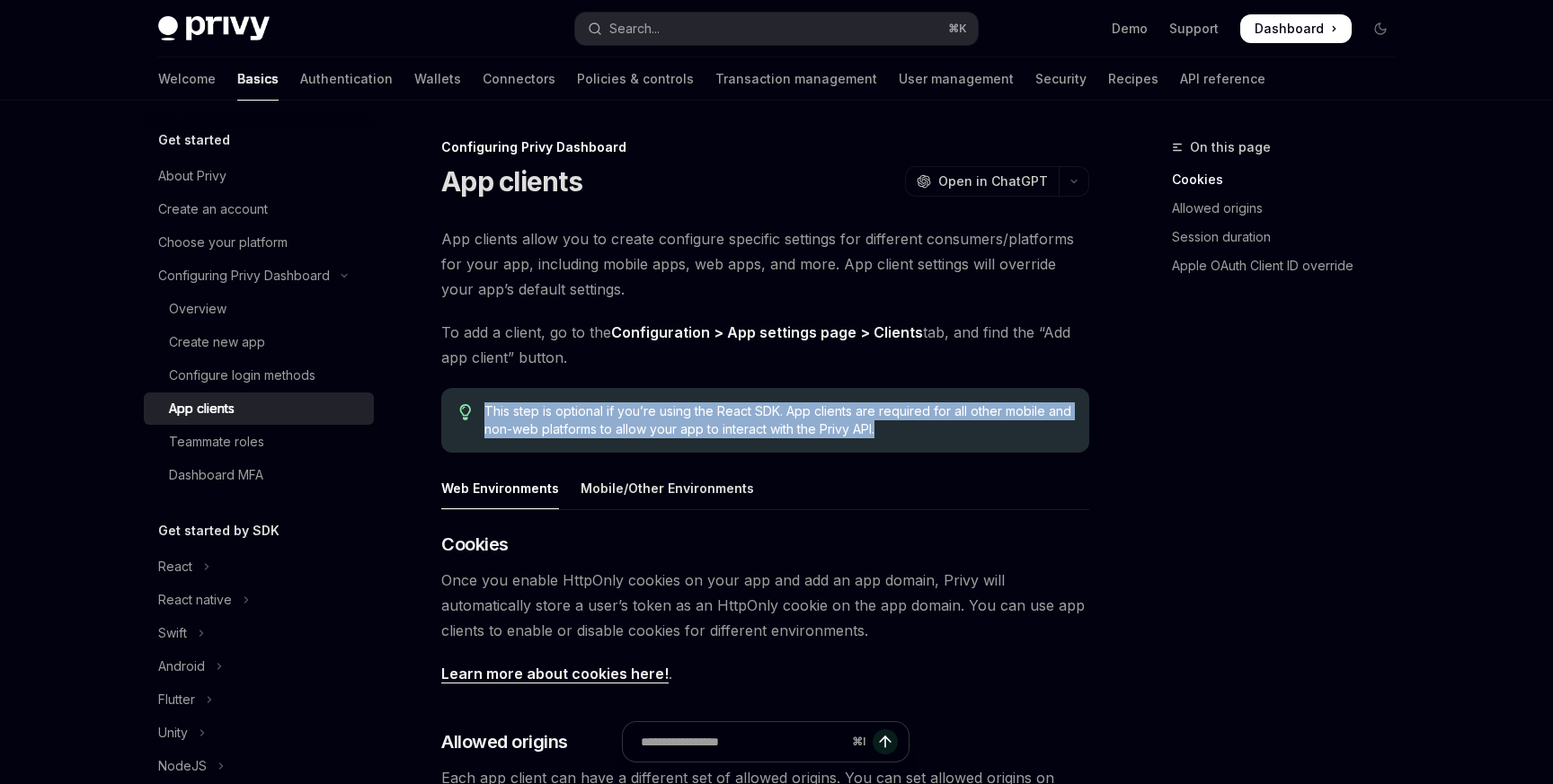
drag, startPoint x: 480, startPoint y: 407, endPoint x: 955, endPoint y: 451, distance: 477.0
click at [955, 451] on div "This step is optional if you’re using the React SDK. App clients are required f…" at bounding box center [765, 420] width 648 height 65
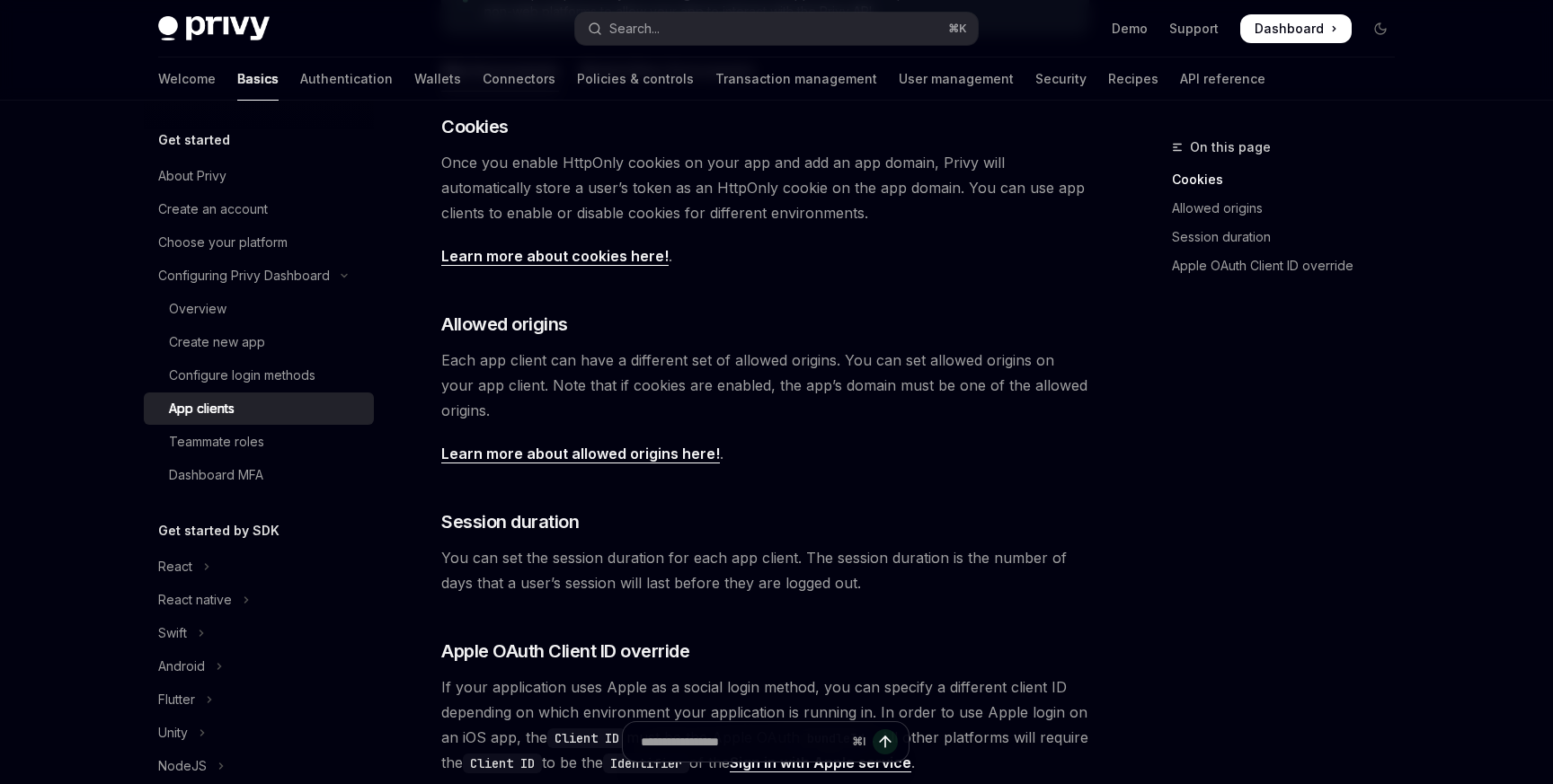
scroll to position [442, 0]
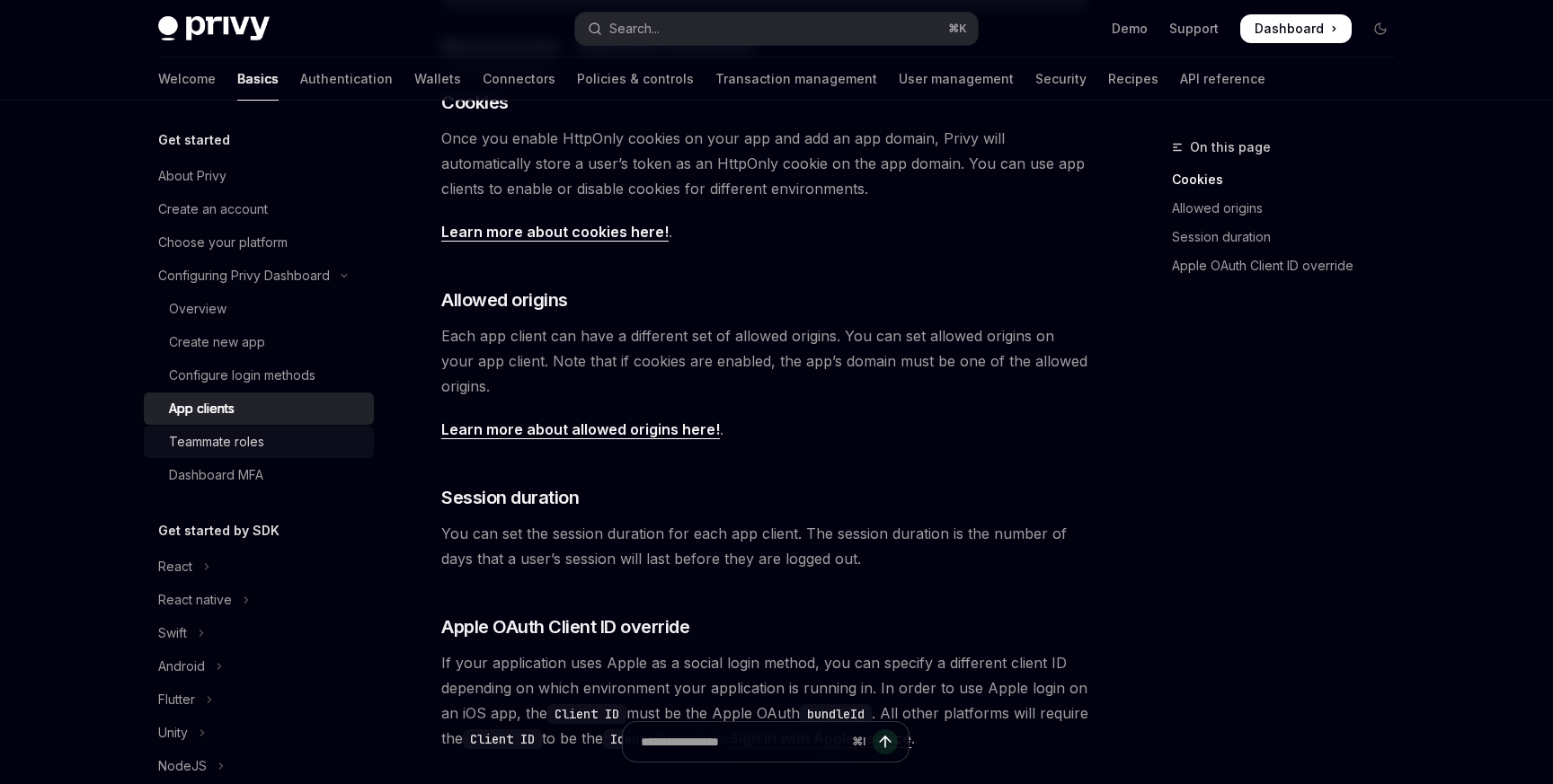
click at [282, 438] on div "Teammate roles" at bounding box center [265, 442] width 194 height 22
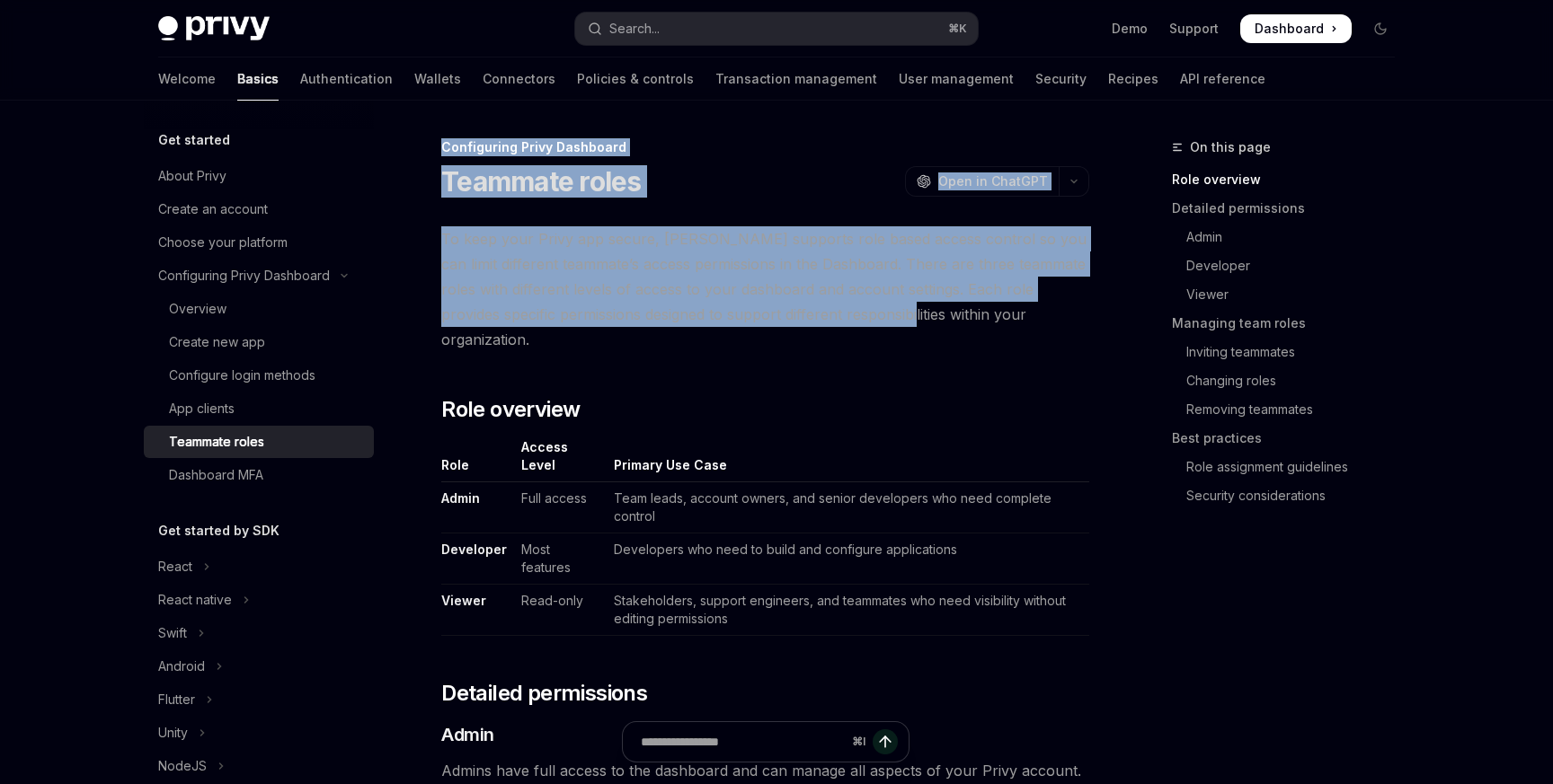
drag, startPoint x: 441, startPoint y: 150, endPoint x: 903, endPoint y: 315, distance: 490.6
click at [903, 315] on span "To keep your Privy app secure, [PERSON_NAME] supports role based access control…" at bounding box center [765, 289] width 648 height 126
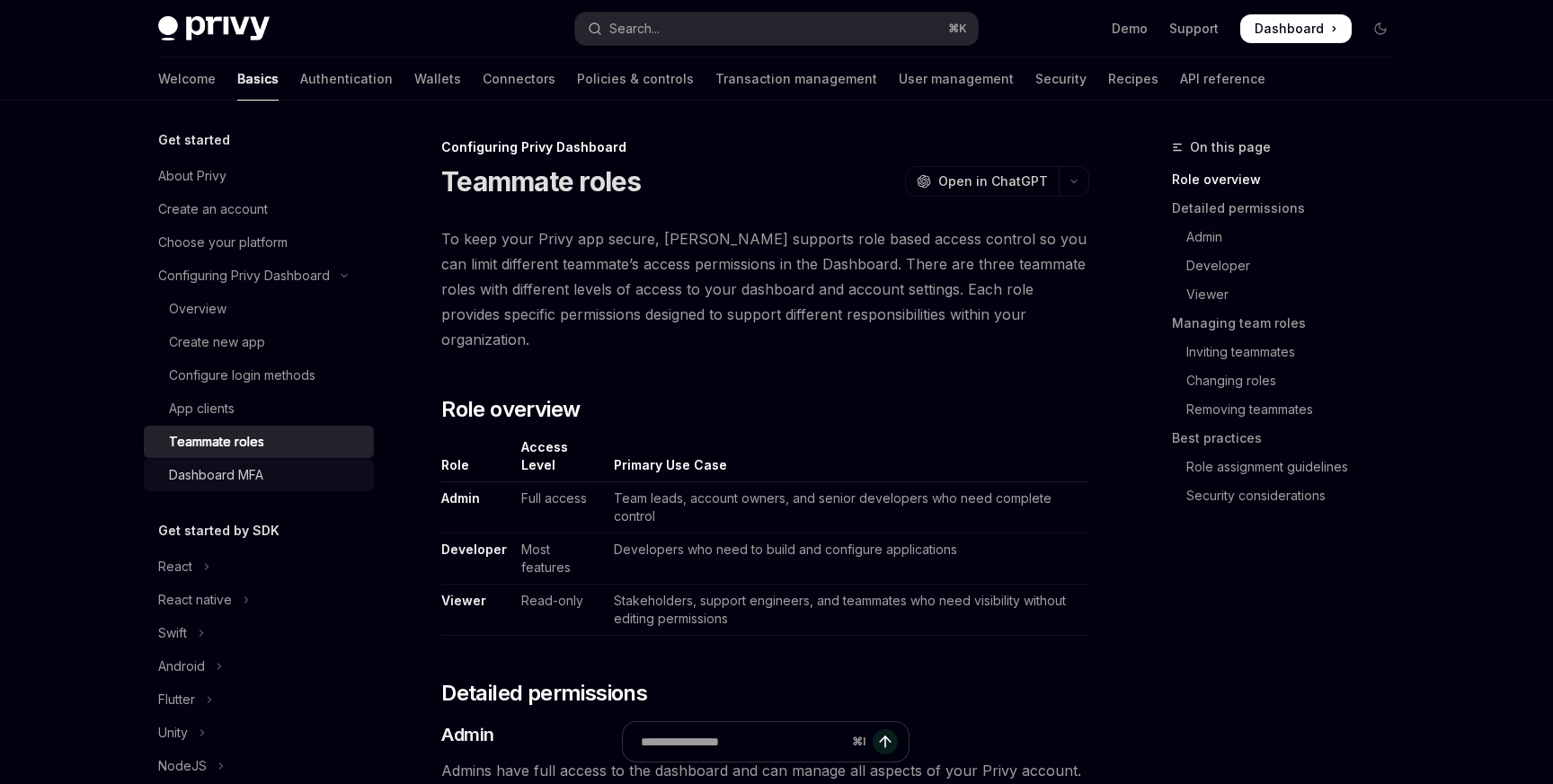
click at [285, 477] on div "Dashboard MFA" at bounding box center [265, 476] width 194 height 22
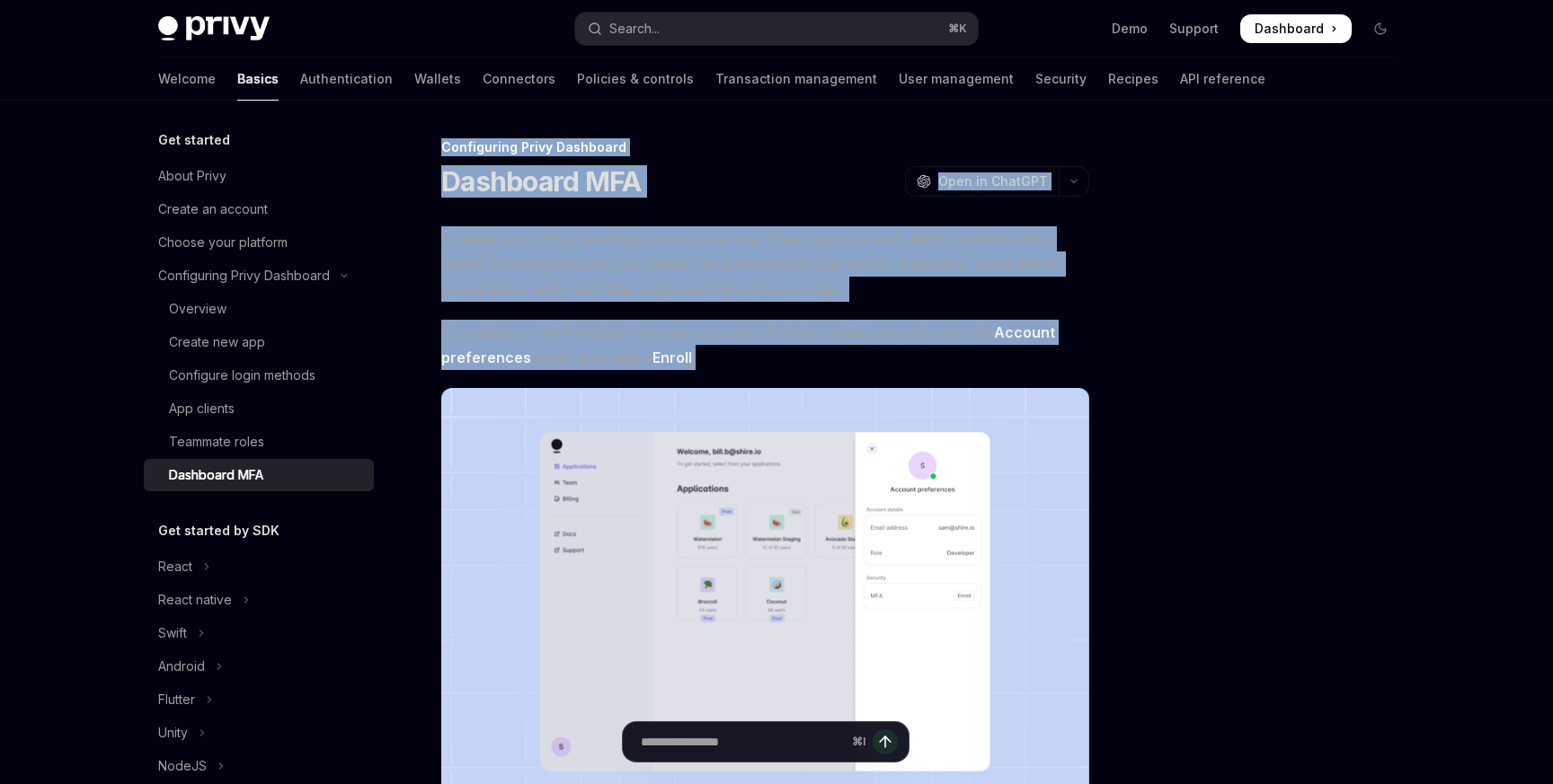
drag, startPoint x: 445, startPoint y: 149, endPoint x: 776, endPoint y: 366, distance: 395.8
click at [776, 366] on div "Configuring Privy Dashboard Dashboard MFA OpenAI Open in ChatGPT OpenAI Open in…" at bounding box center [596, 639] width 992 height 1005
click at [776, 366] on span "To register an MFA method for your account, click the profile icon and open the…" at bounding box center [765, 345] width 648 height 50
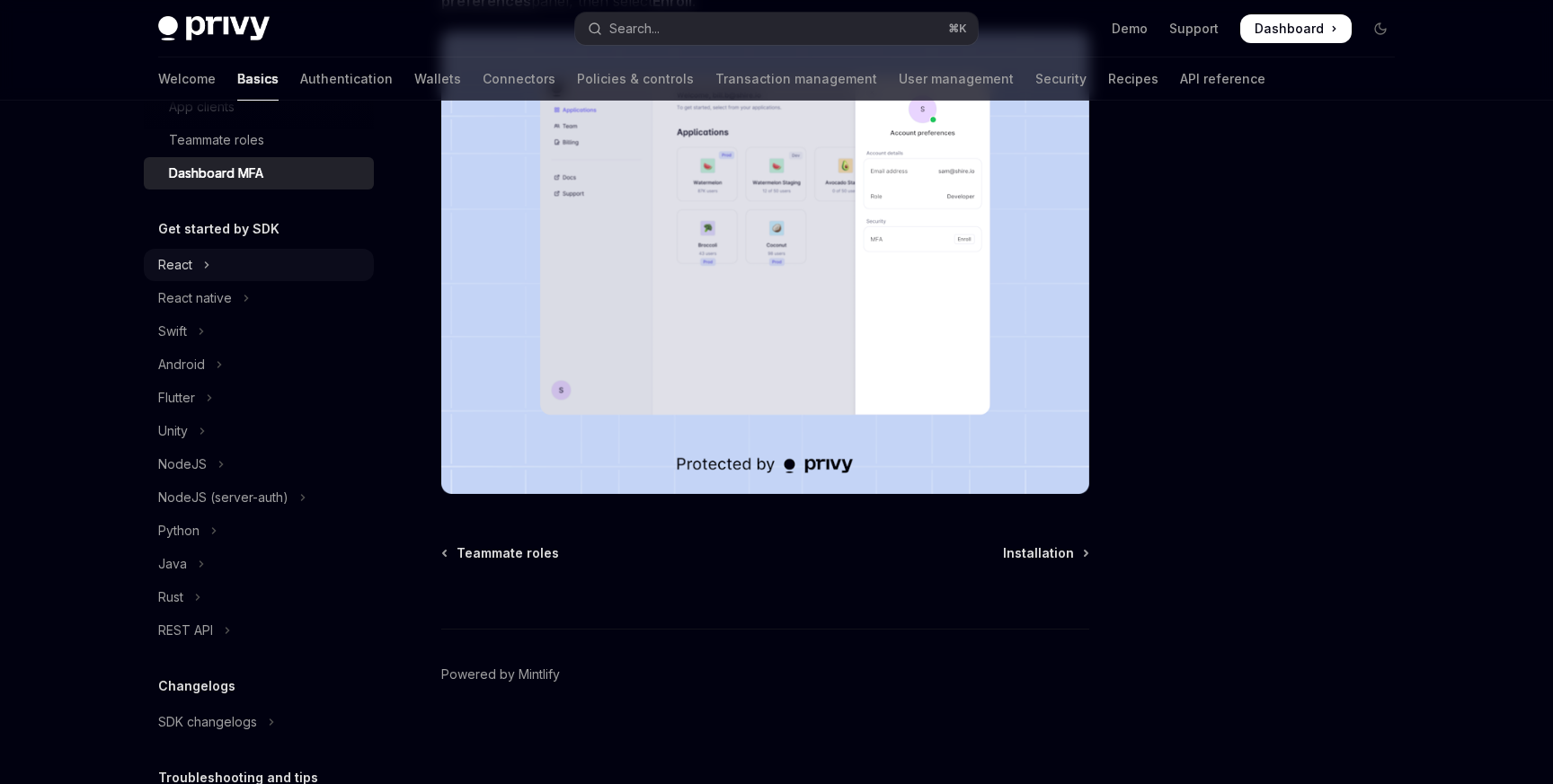
scroll to position [276, 0]
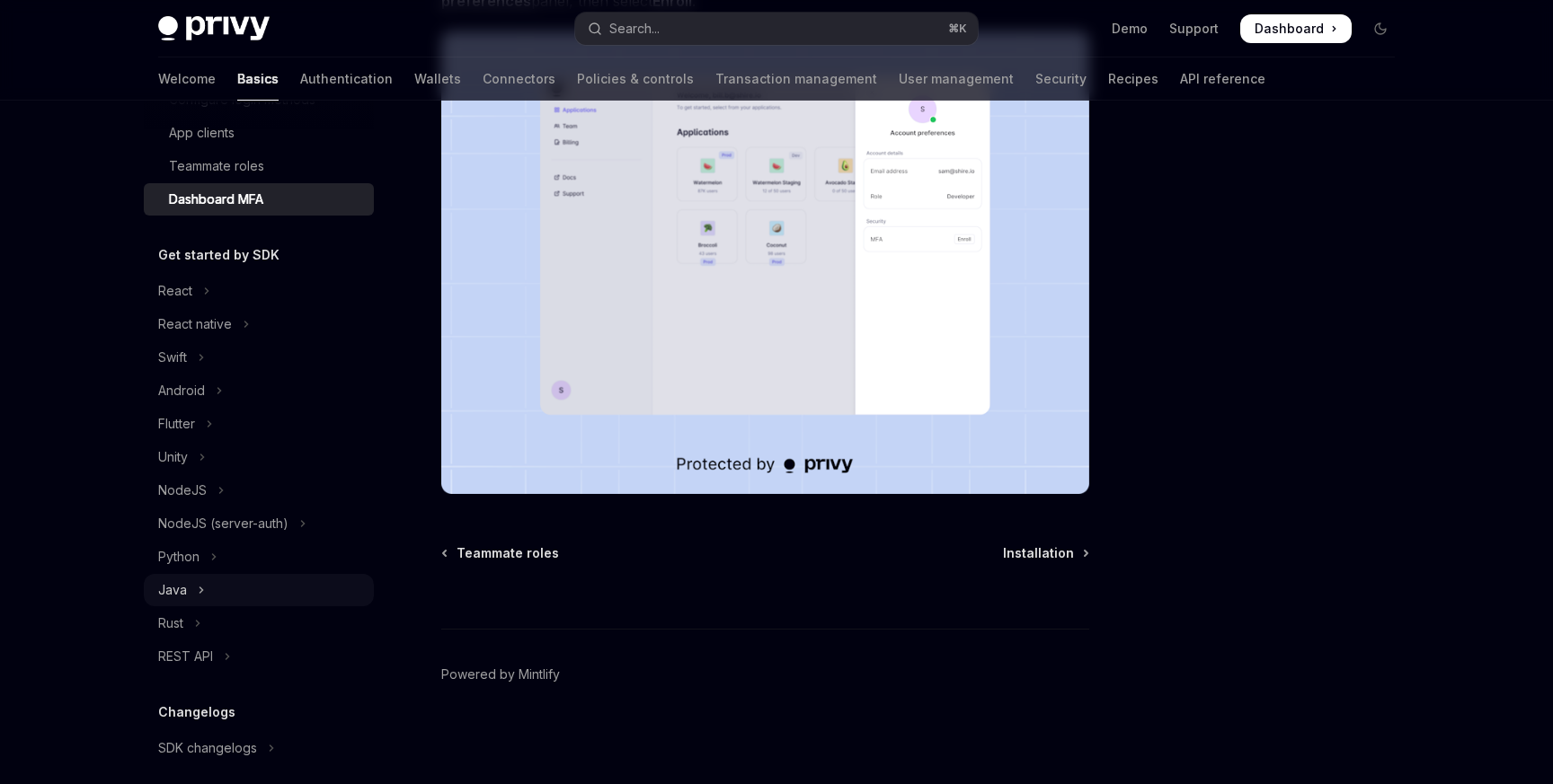
click at [202, 593] on icon "Toggle Java section" at bounding box center [202, 591] width 7 height 22
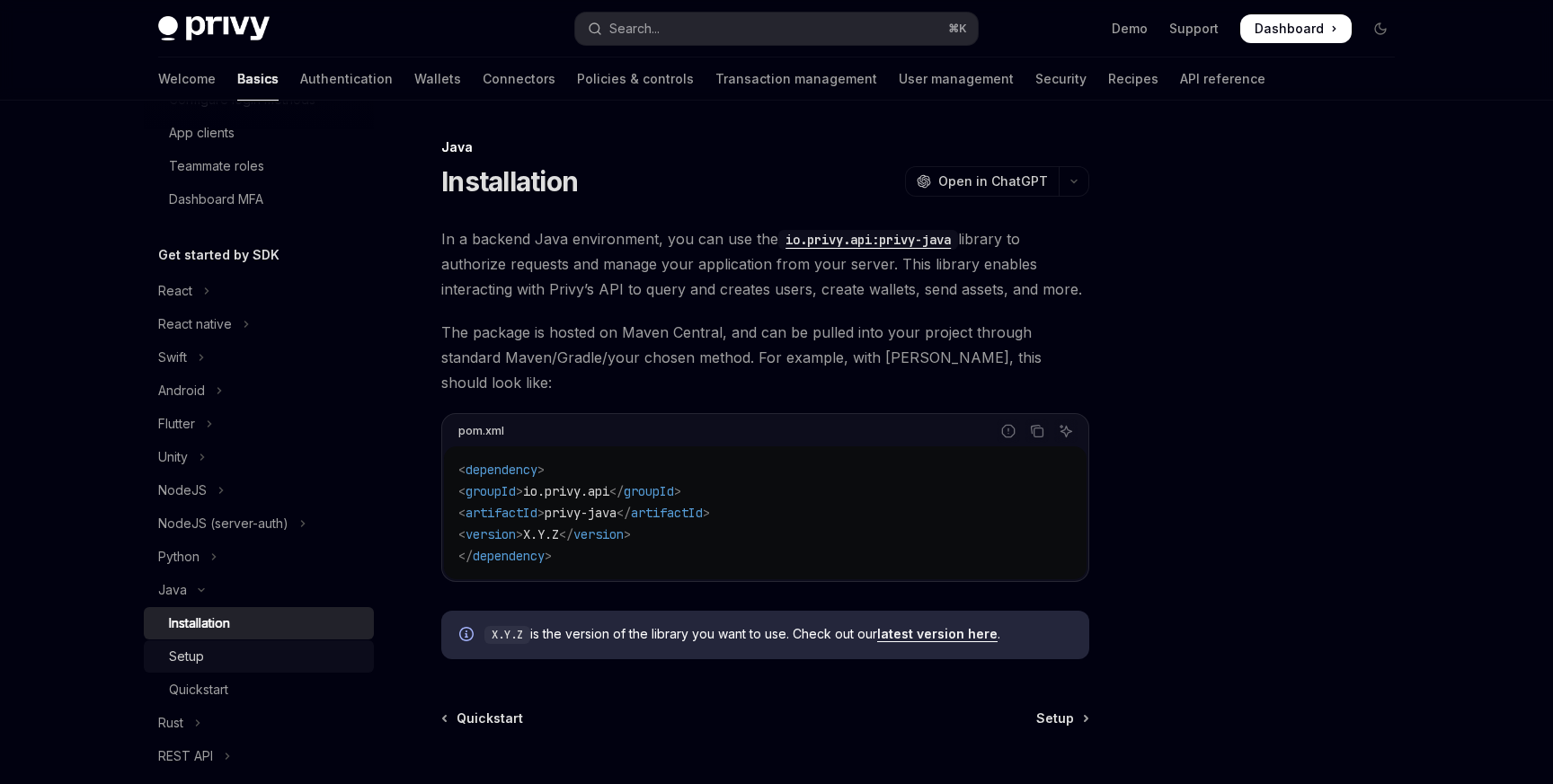
click at [211, 655] on div "Setup" at bounding box center [265, 657] width 194 height 22
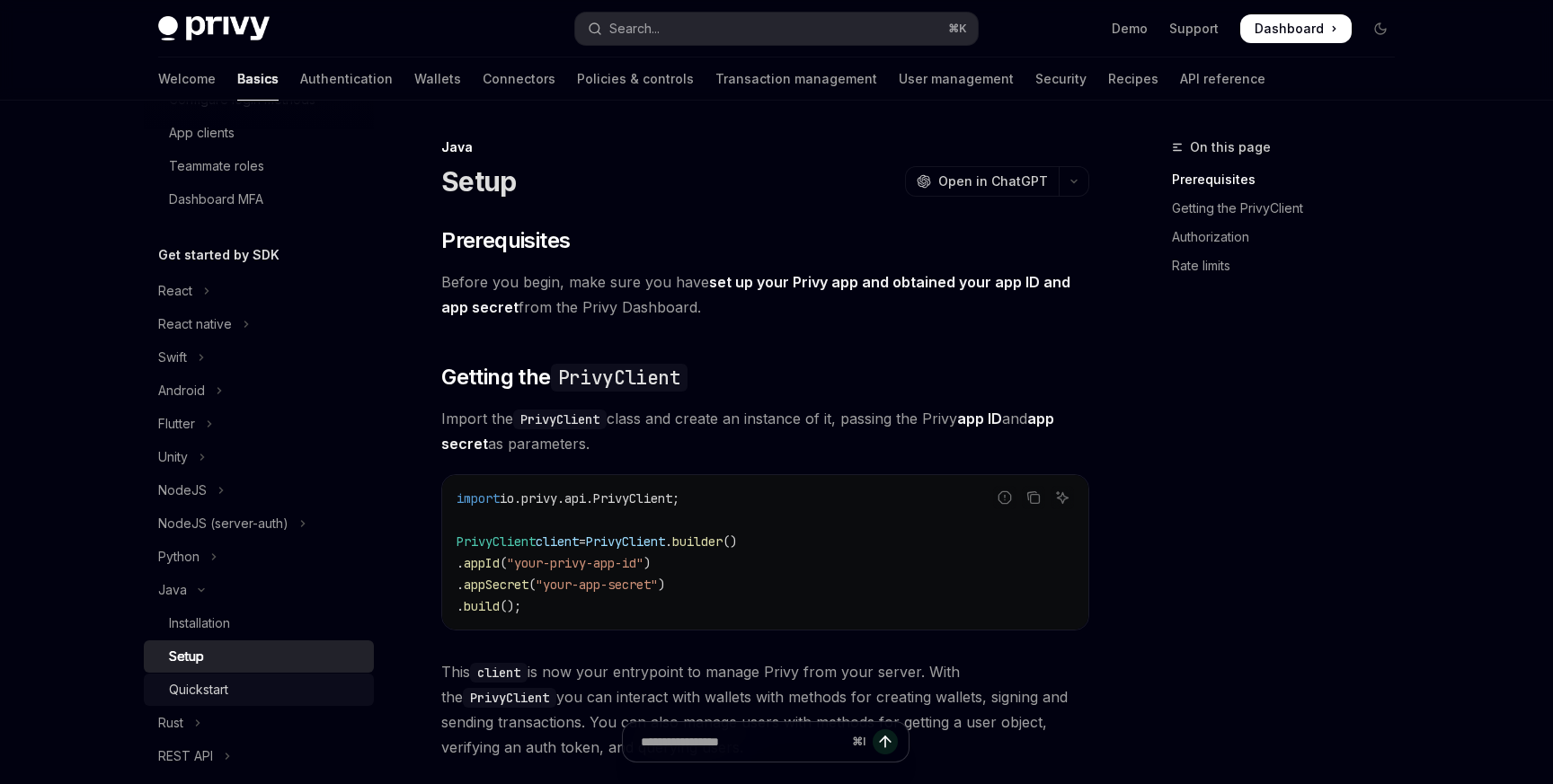
click at [219, 702] on link "Quickstart" at bounding box center [259, 689] width 230 height 32
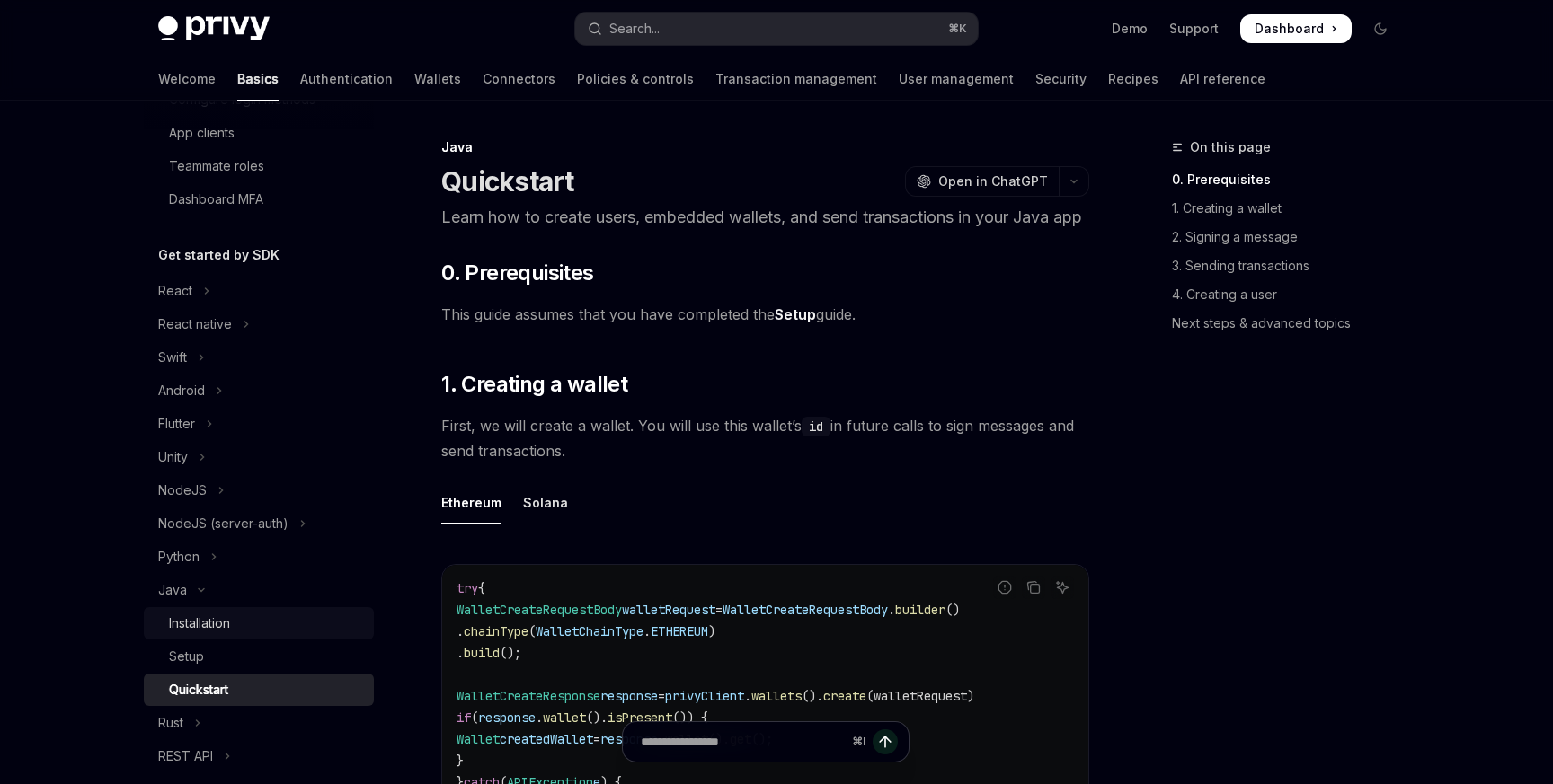
click at [225, 620] on div "Installation" at bounding box center [199, 624] width 61 height 22
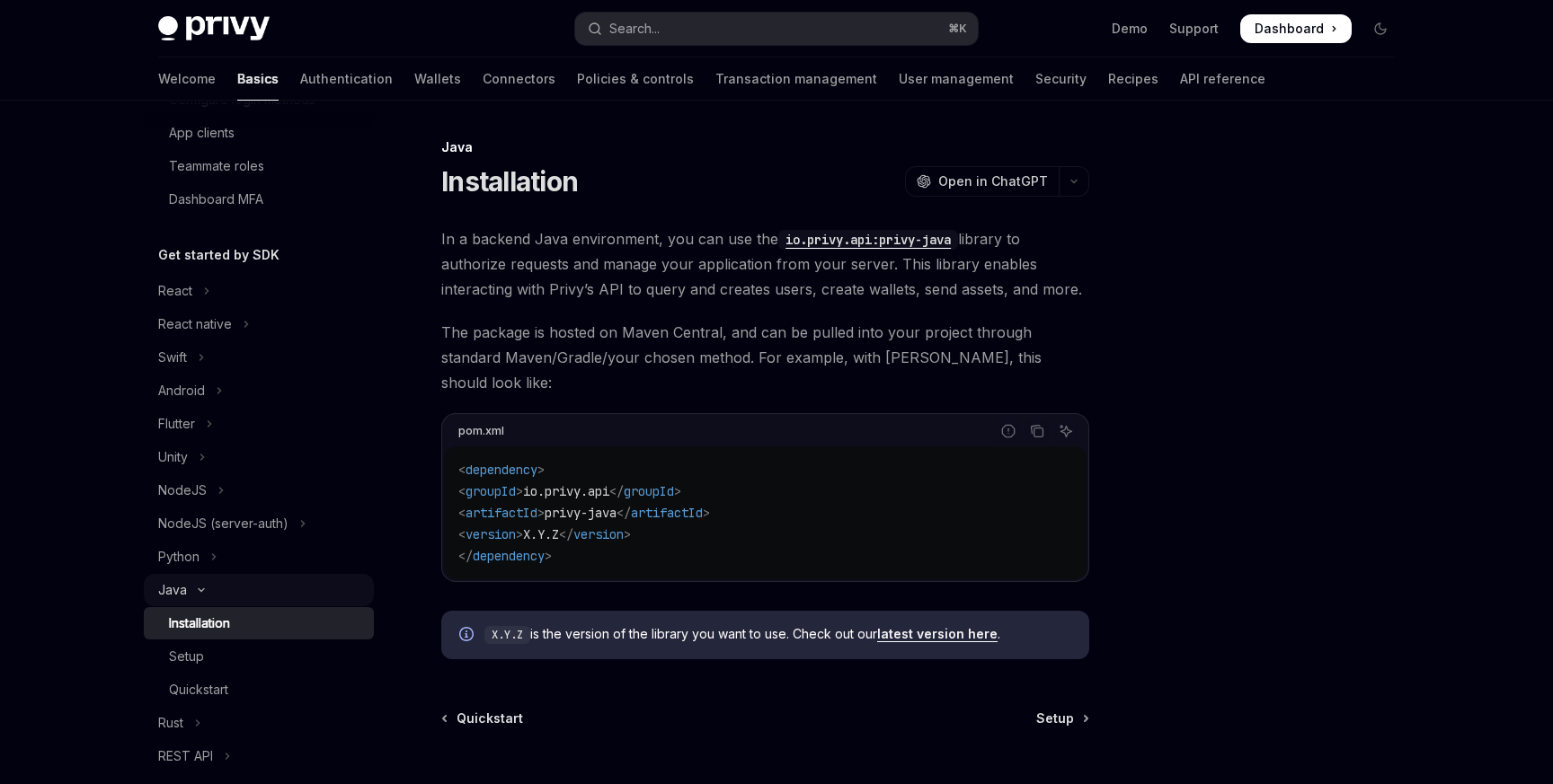
click at [203, 583] on button "Java" at bounding box center [259, 590] width 230 height 32
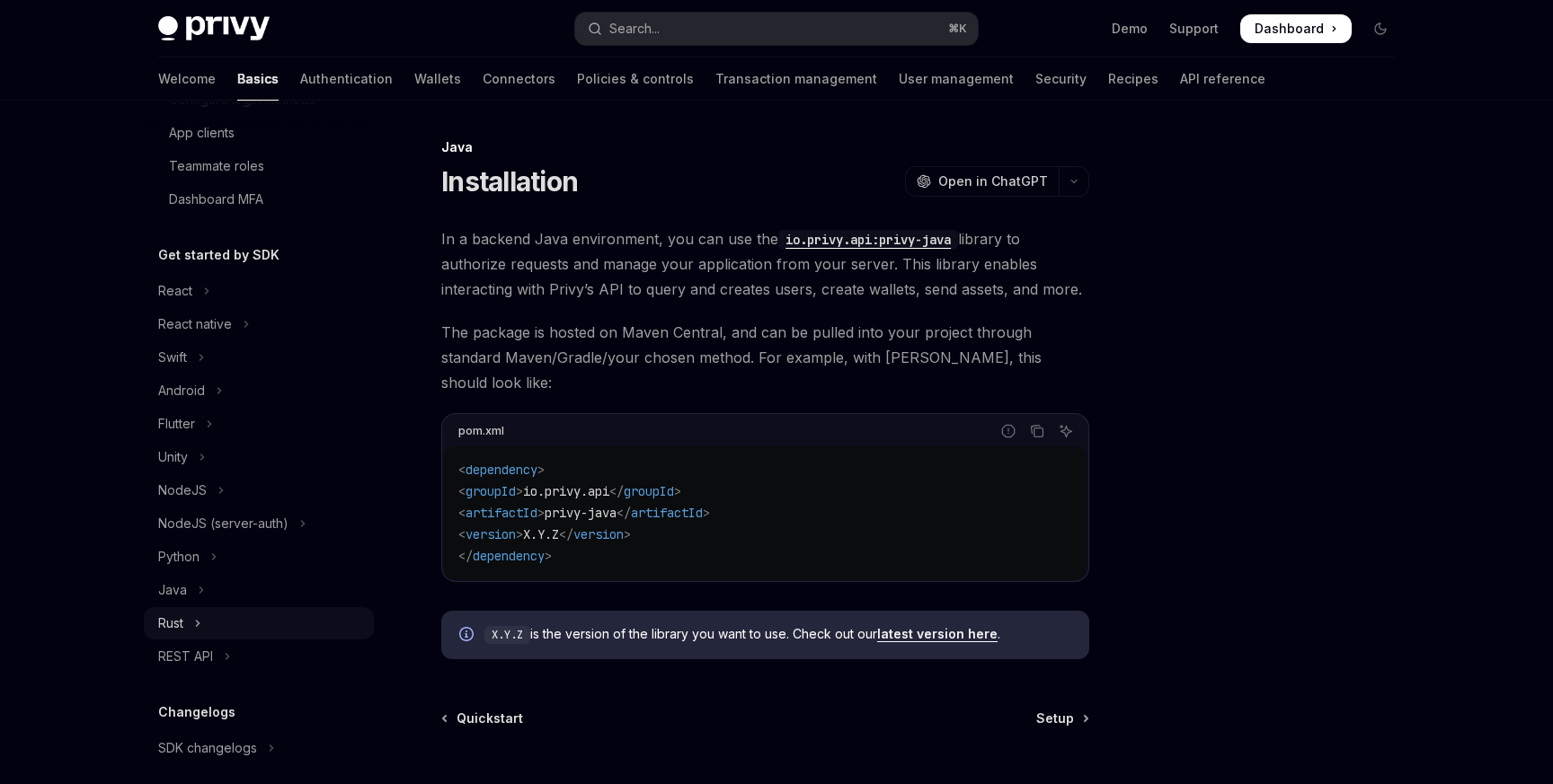
click at [210, 624] on button "Rust" at bounding box center [259, 623] width 230 height 32
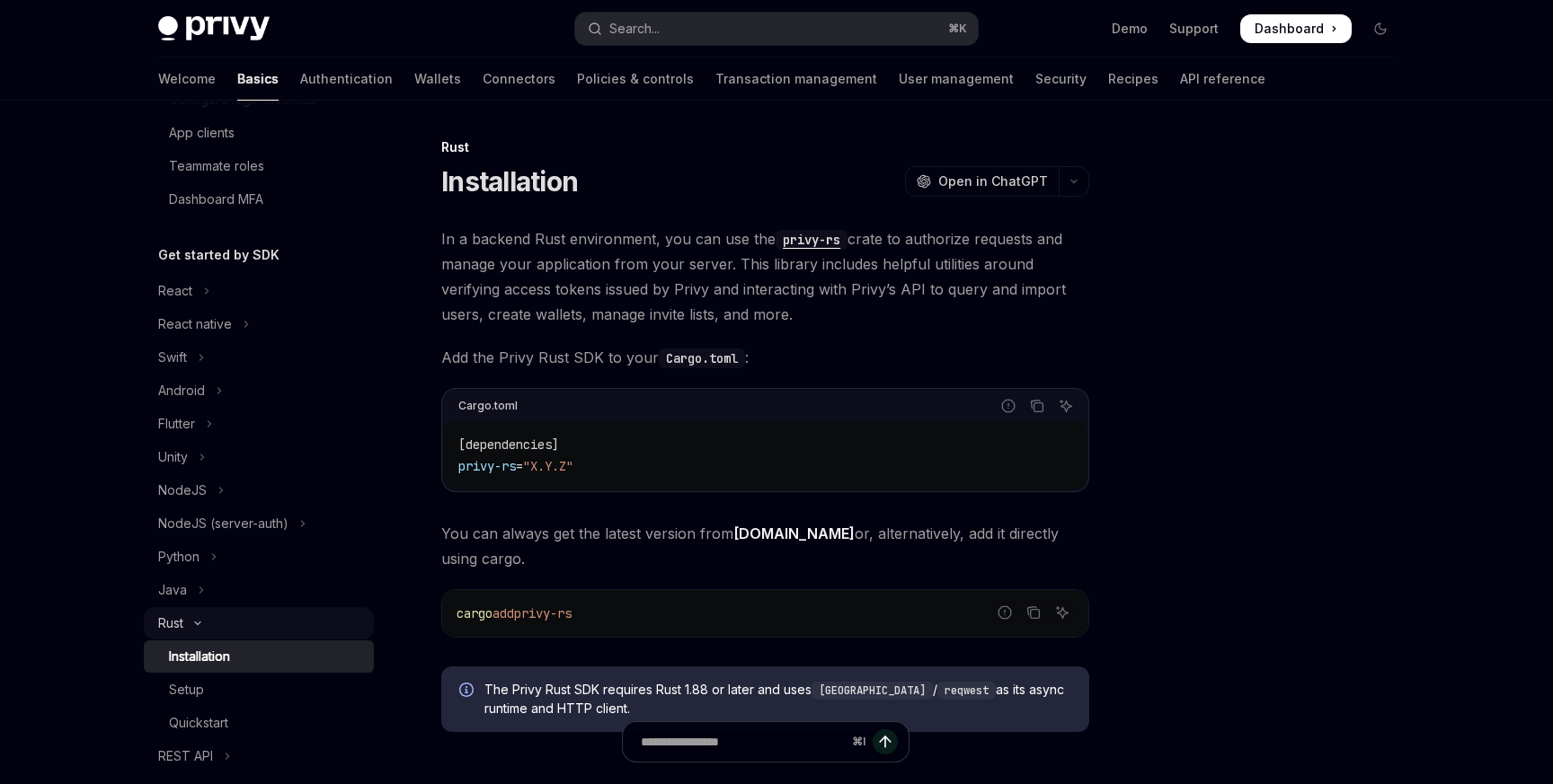
click at [210, 624] on button "Rust" at bounding box center [259, 623] width 230 height 32
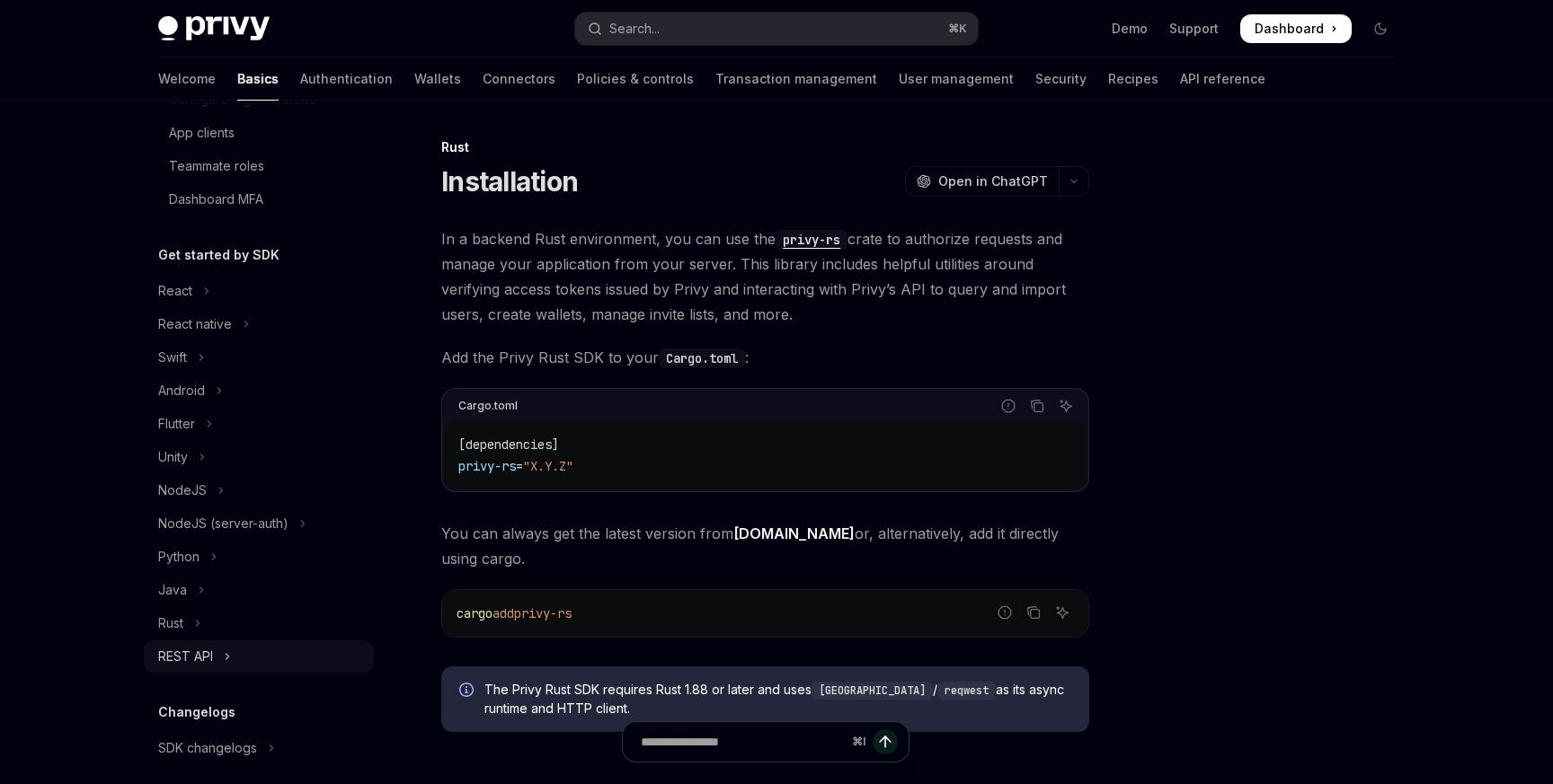
click at [215, 666] on button "REST API" at bounding box center [259, 656] width 230 height 32
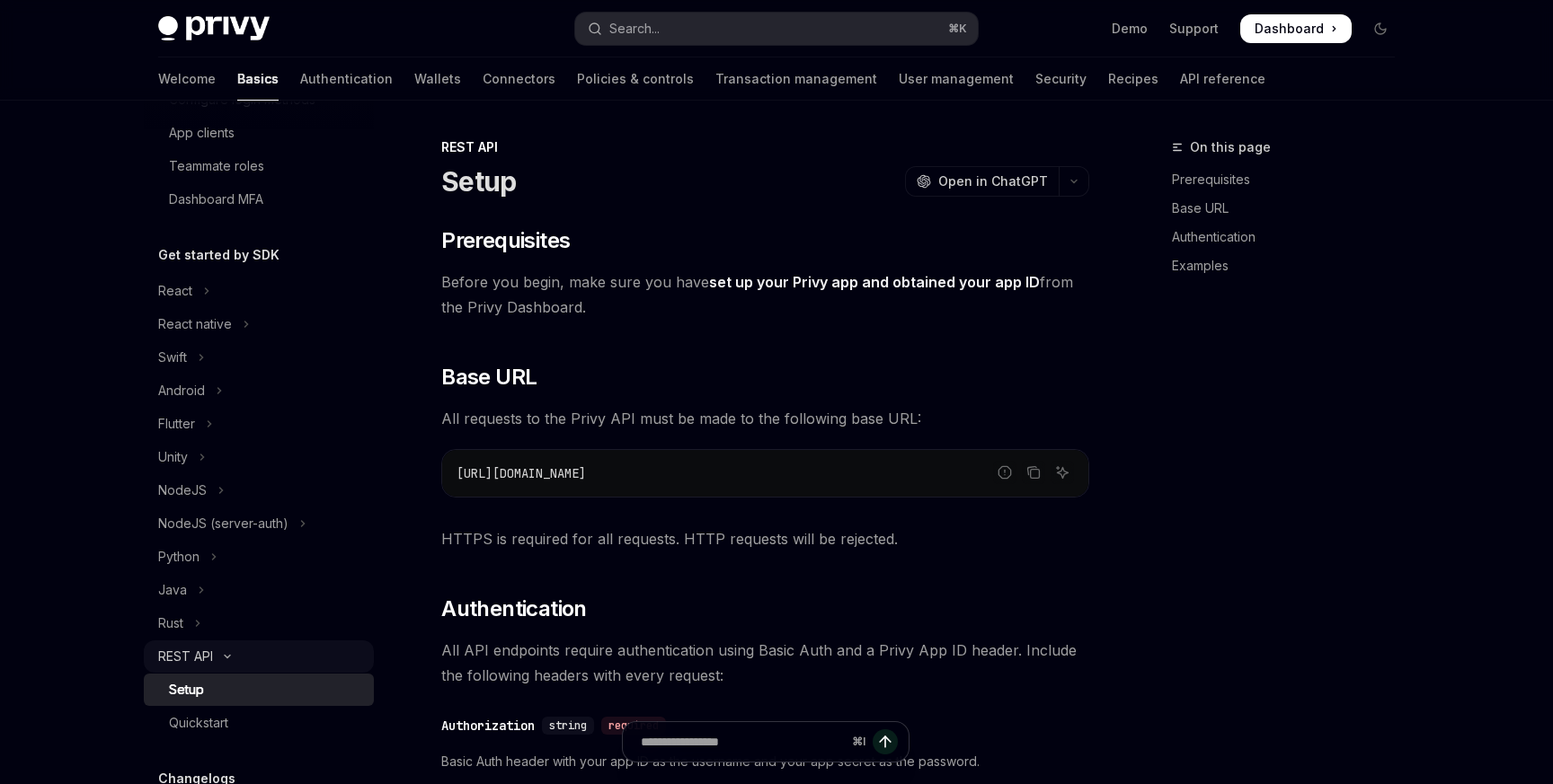
type textarea "*"
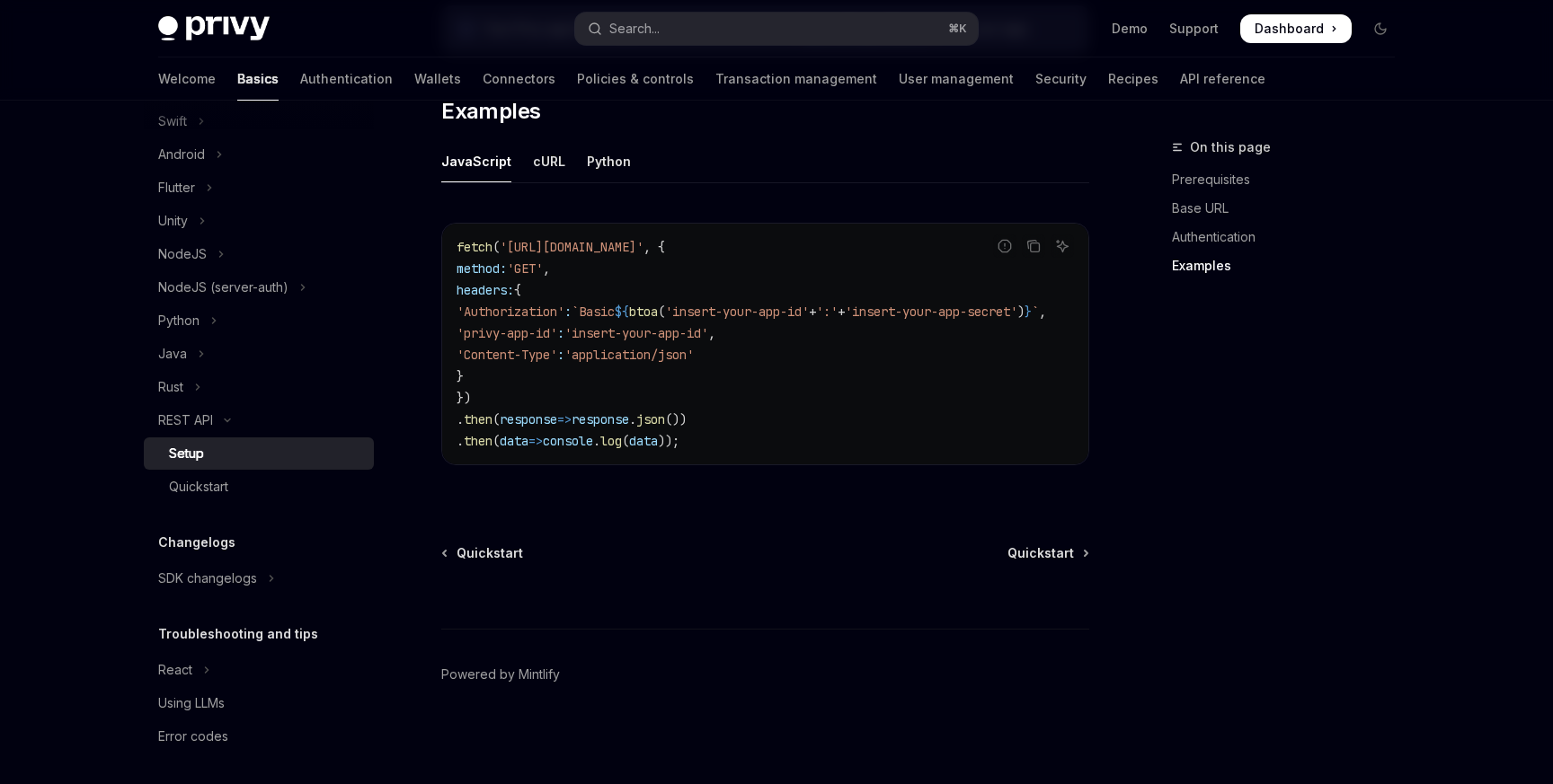
click at [709, 325] on span "'insert-your-app-id'" at bounding box center [637, 334] width 144 height 16
